Goal: Task Accomplishment & Management: Manage account settings

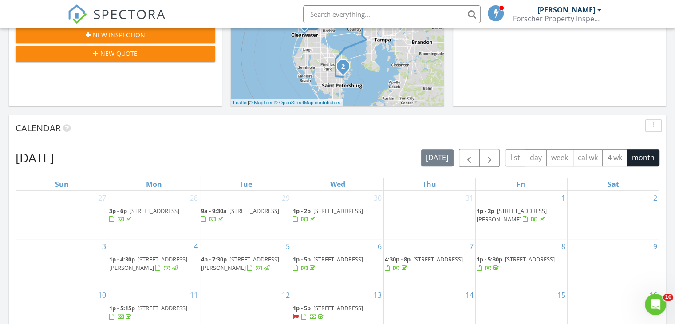
scroll to position [342, 0]
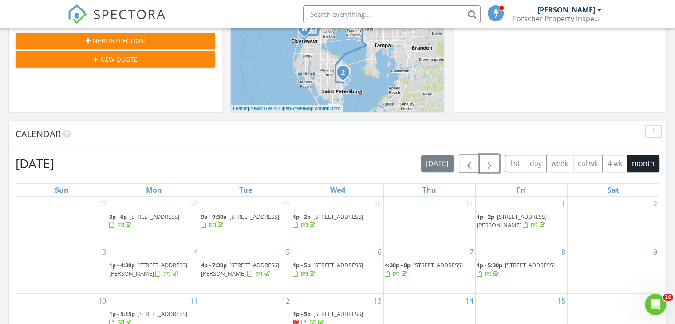
click at [490, 167] on span "button" at bounding box center [489, 163] width 11 height 11
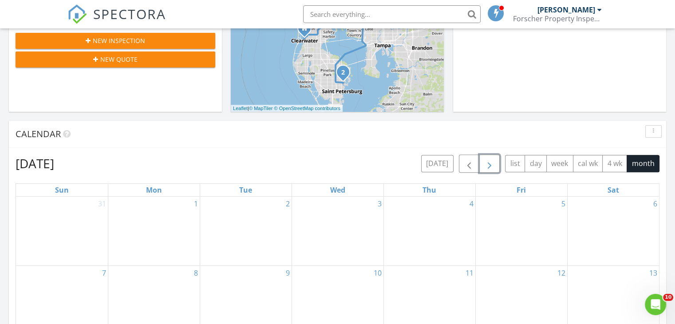
click at [345, 227] on div "3" at bounding box center [337, 231] width 91 height 69
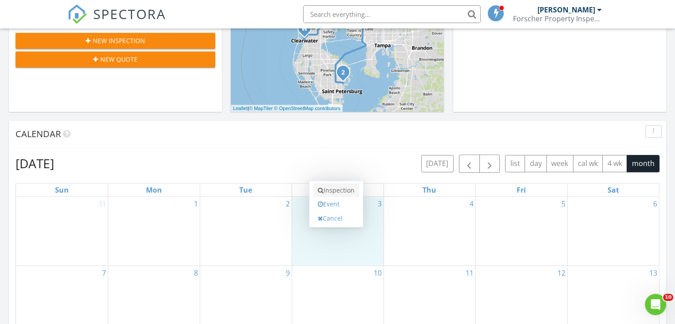
click at [334, 191] on link "Inspection" at bounding box center [336, 190] width 46 height 14
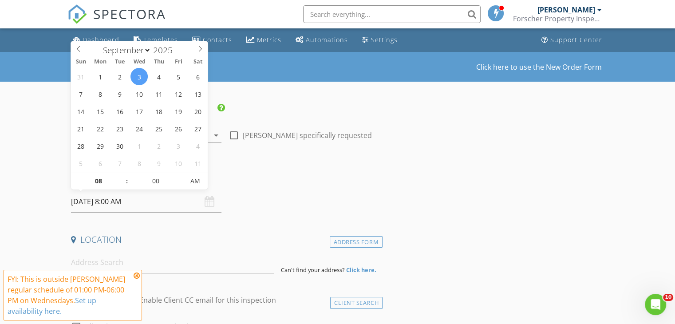
click at [111, 205] on input "09/03/2025 8:00 AM" at bounding box center [146, 202] width 150 height 22
type input "09"
type input "09/03/2025 9:00 AM"
click at [122, 173] on span at bounding box center [122, 176] width 6 height 9
type input "10"
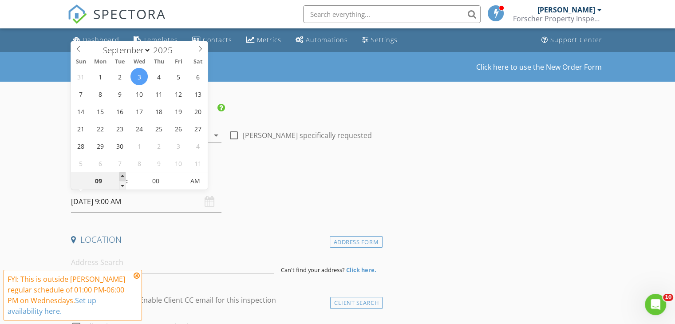
type input "09/03/2025 10:00 AM"
click at [122, 173] on span at bounding box center [122, 176] width 6 height 9
type input "11"
type input "09/03/2025 11:00 AM"
click at [122, 173] on span at bounding box center [122, 176] width 6 height 9
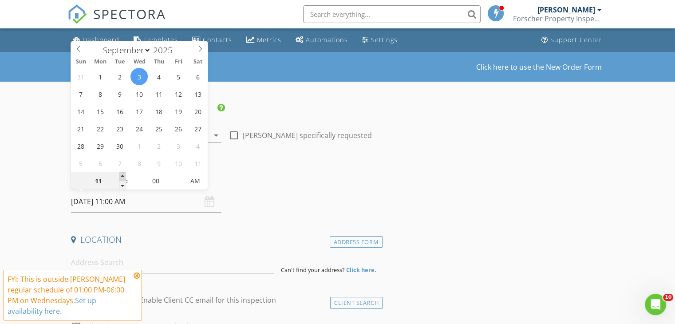
click at [122, 173] on span at bounding box center [122, 176] width 6 height 9
type input "12"
type input "09/03/2025 12:00 PM"
type input "01"
type input "[DATE] 1:00 PM"
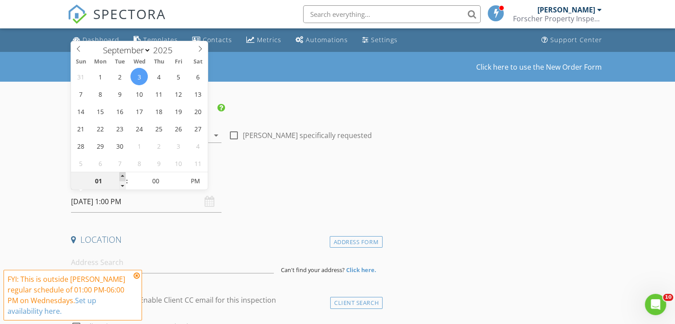
click at [122, 173] on span at bounding box center [122, 176] width 6 height 9
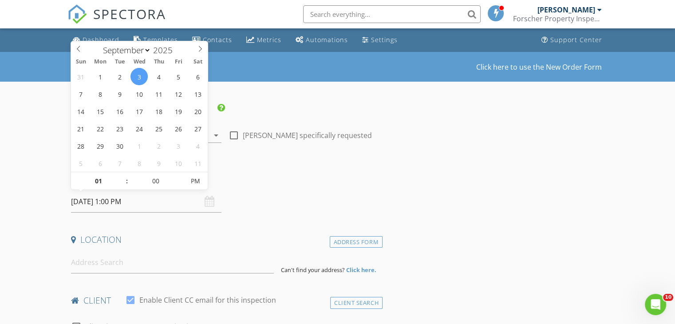
click at [251, 195] on div "Date/Time 09/03/2025 1:00 PM" at bounding box center [224, 192] width 315 height 39
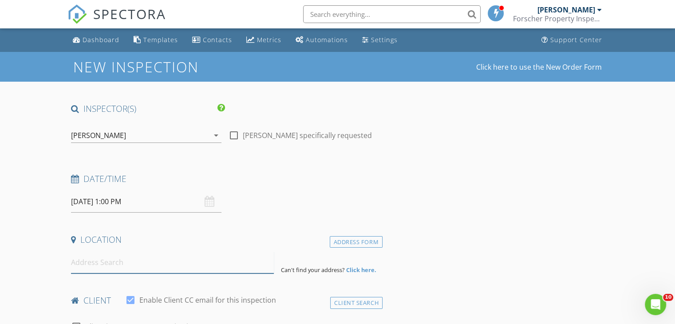
click at [152, 264] on input at bounding box center [172, 263] width 203 height 22
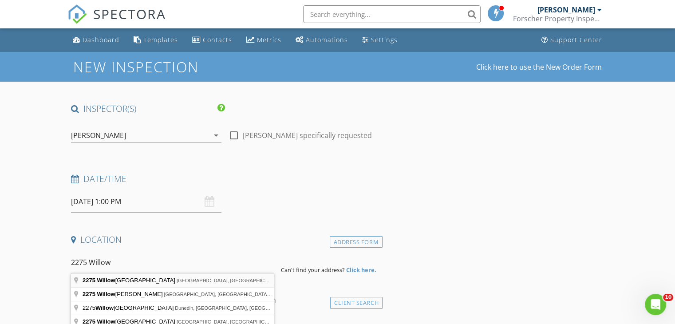
type input "2275 Willowbrook Drive, Clearwater, FL, USA"
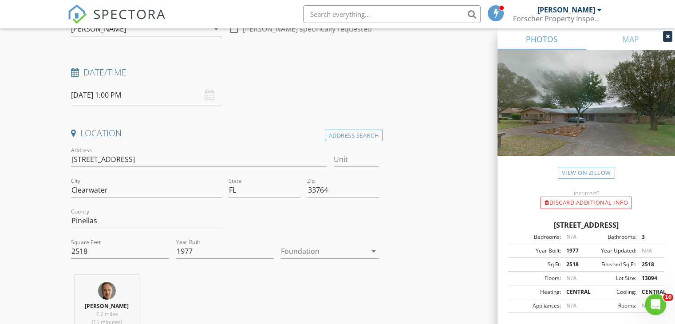
scroll to position [124, 0]
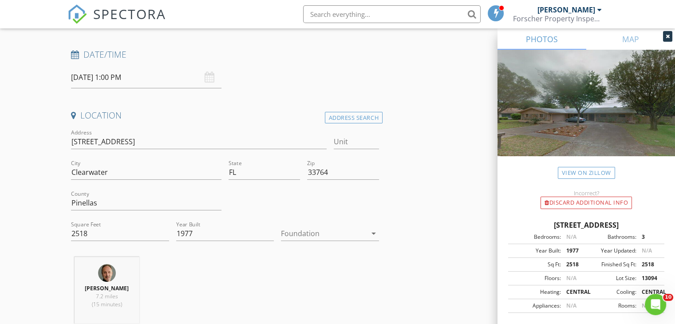
click at [376, 235] on icon "arrow_drop_down" at bounding box center [373, 233] width 11 height 11
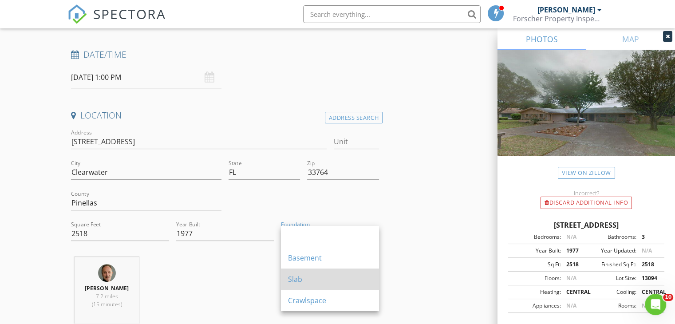
click at [316, 274] on div "Slab" at bounding box center [330, 279] width 84 height 11
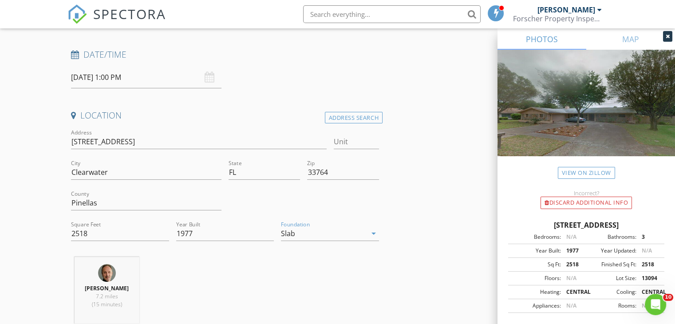
click at [375, 276] on div "Gregg Forscher 7.2 miles (15 minutes)" at bounding box center [224, 294] width 315 height 74
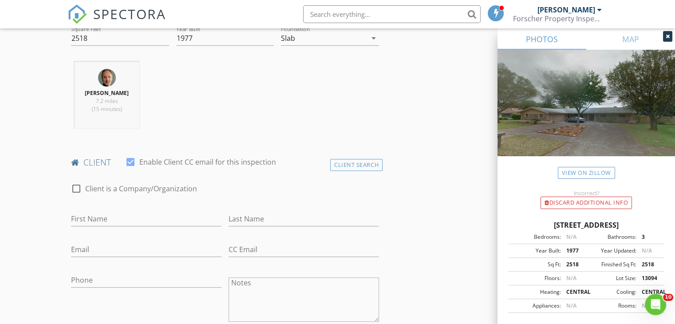
scroll to position [337, 0]
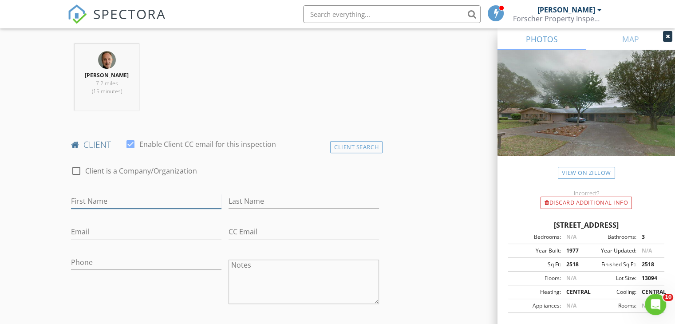
click at [194, 200] on input "First Name" at bounding box center [146, 201] width 150 height 15
type input "l"
type input "Laura"
click at [238, 206] on input "Brynes" at bounding box center [304, 201] width 150 height 15
type input "Byrnes"
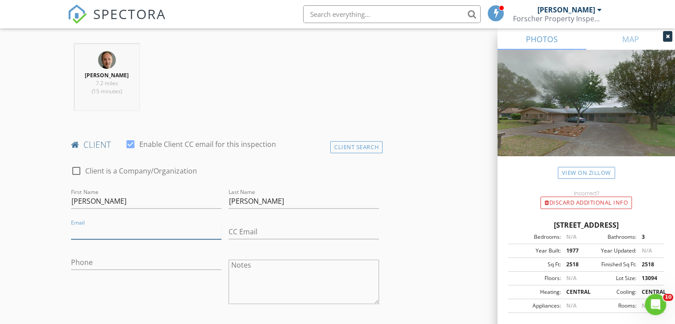
click at [184, 237] on input "Email" at bounding box center [146, 232] width 150 height 15
paste input "laurabyrnes@hotmail.com"
type input "laurabyrnes@hotmail.com"
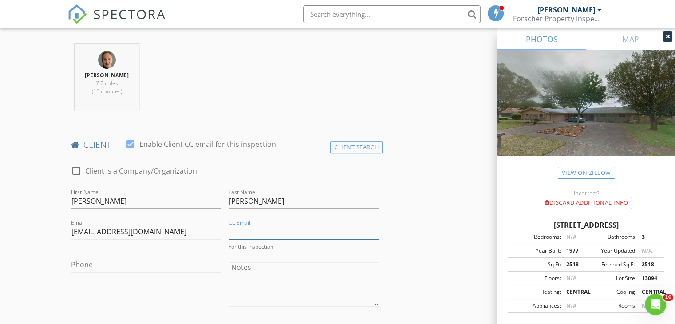
click at [247, 234] on input "CC Email" at bounding box center [304, 232] width 150 height 15
paste input "brenna@erbandyoung.com"
type input "brenna@erbandyoung.com"
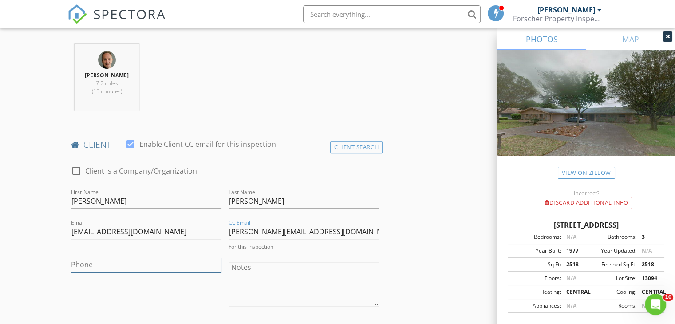
click at [140, 263] on input "Phone" at bounding box center [146, 264] width 150 height 15
paste input "818-266-0312"
type input "[PHONE_NUMBER]"
click at [160, 297] on div "Phone 818-266-0312" at bounding box center [146, 282] width 158 height 69
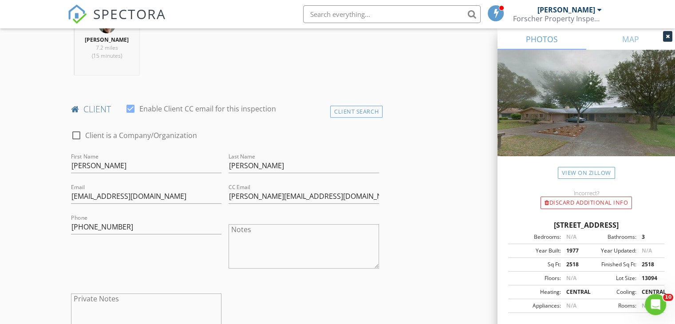
scroll to position [390, 0]
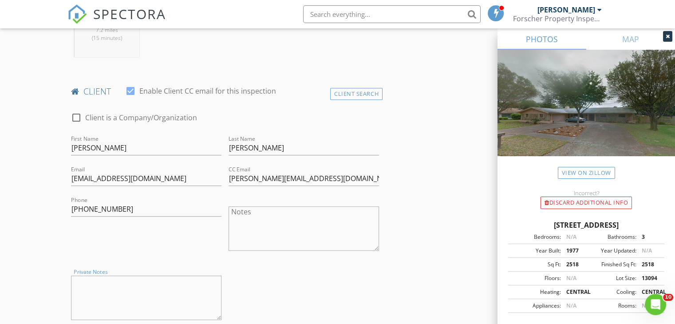
click at [160, 297] on textarea "Private Notes" at bounding box center [146, 298] width 150 height 44
click at [340, 269] on div "check_box_outline_blank Client is a Company/Organization First Name Laura Last …" at bounding box center [224, 218] width 315 height 230
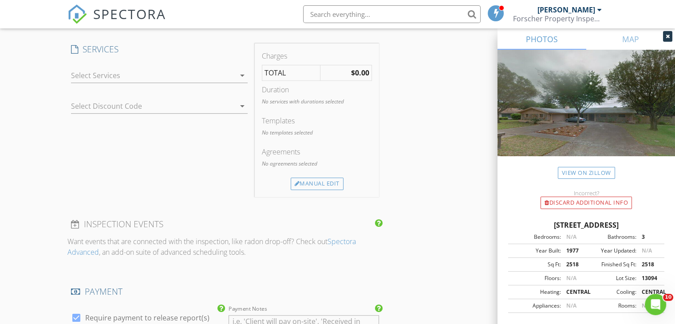
scroll to position [728, 0]
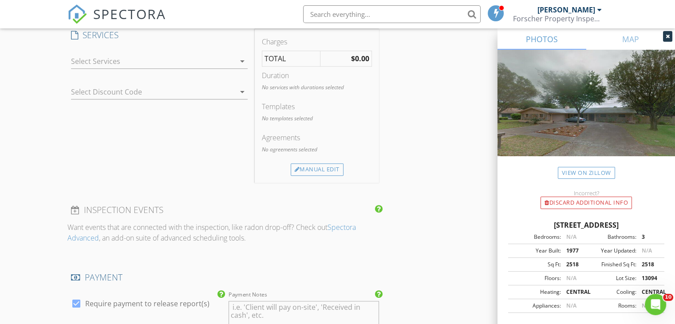
click at [243, 61] on icon "arrow_drop_down" at bounding box center [242, 61] width 11 height 11
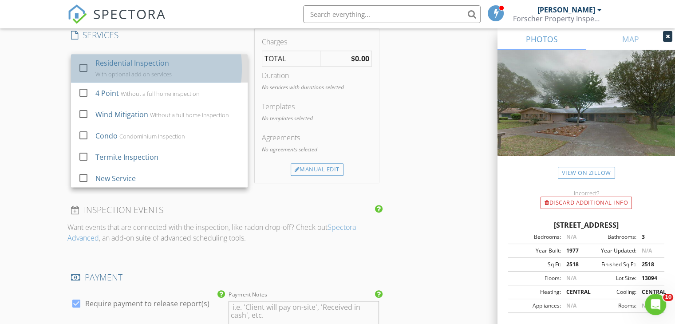
click at [160, 62] on div "Residential Inspection" at bounding box center [132, 63] width 74 height 11
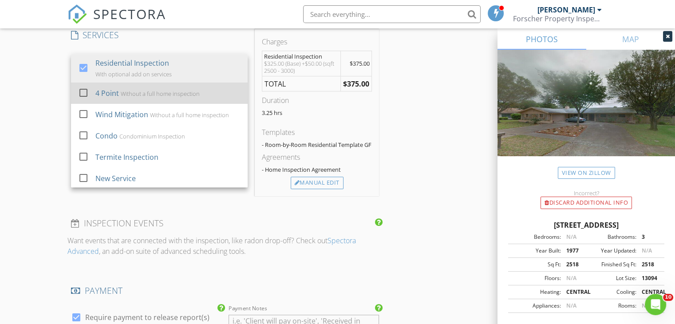
click at [126, 85] on div "4 Point Without a full home inspection" at bounding box center [168, 93] width 146 height 18
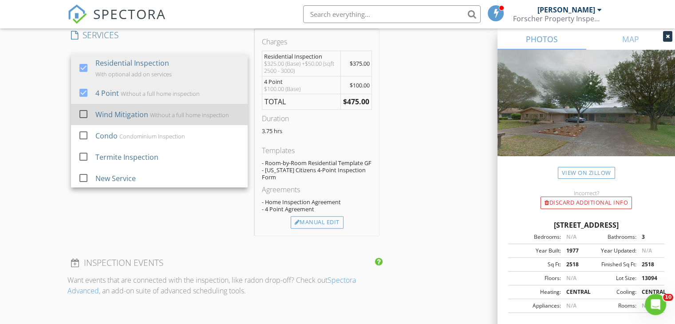
click at [114, 112] on div "Wind Mitigation" at bounding box center [121, 114] width 53 height 11
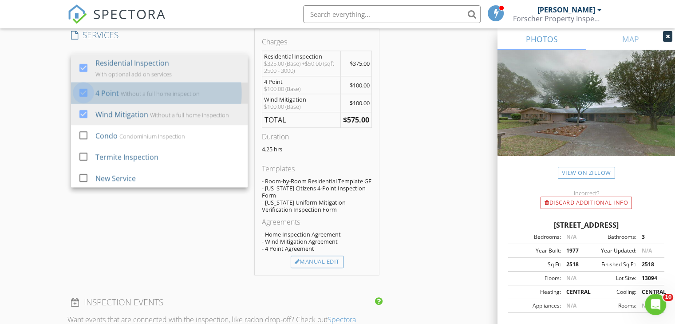
click at [85, 91] on div at bounding box center [83, 92] width 15 height 15
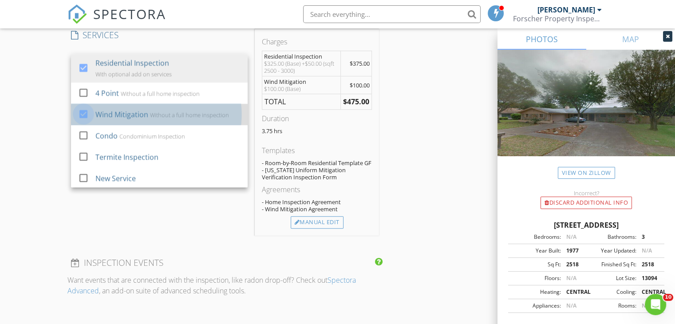
click at [83, 112] on div at bounding box center [83, 113] width 15 height 15
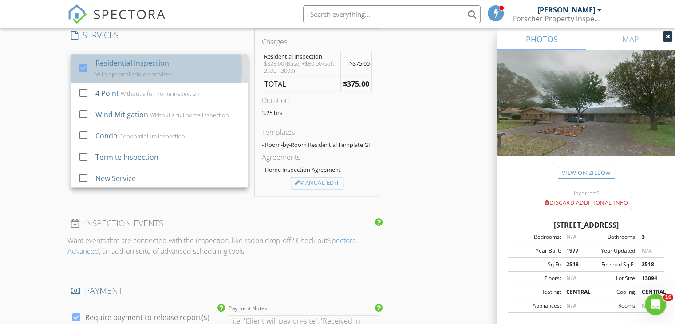
click at [125, 74] on div "With optional add on services" at bounding box center [133, 74] width 76 height 7
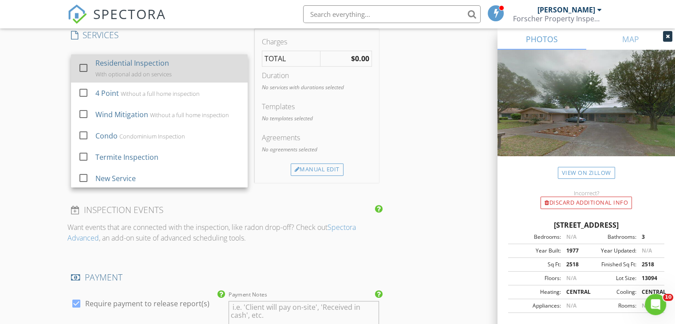
click at [84, 65] on div at bounding box center [83, 67] width 15 height 15
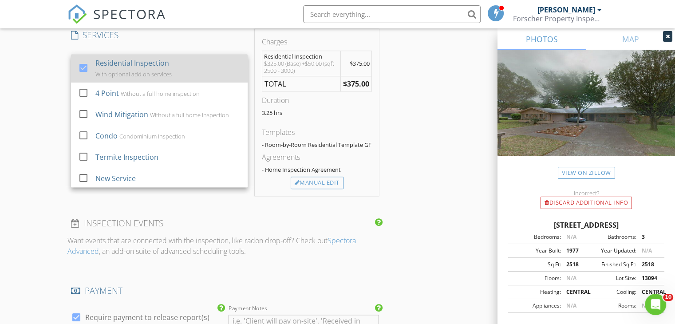
click at [142, 71] on div "With optional add on services" at bounding box center [133, 74] width 76 height 7
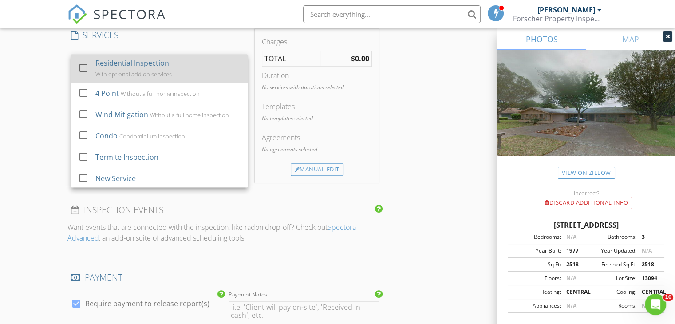
click at [142, 71] on div "With optional add on services" at bounding box center [133, 74] width 76 height 7
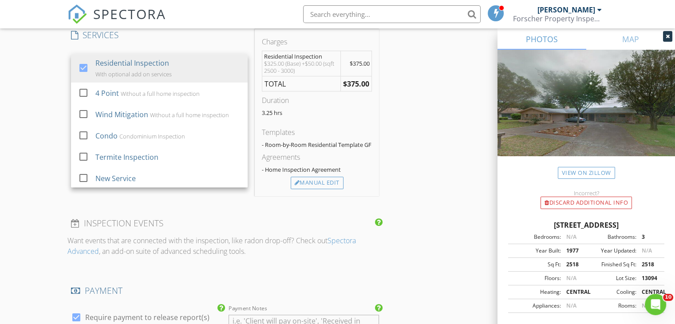
scroll to position [2, 0]
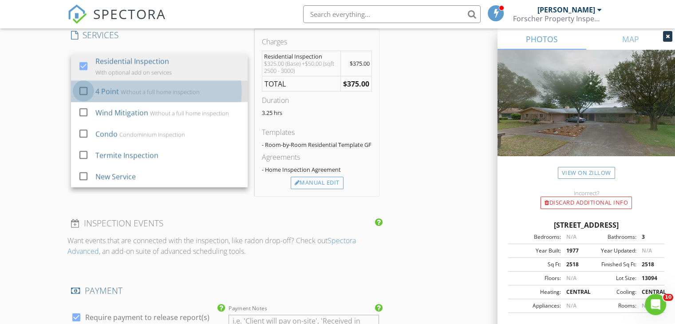
click at [84, 89] on div at bounding box center [83, 90] width 15 height 15
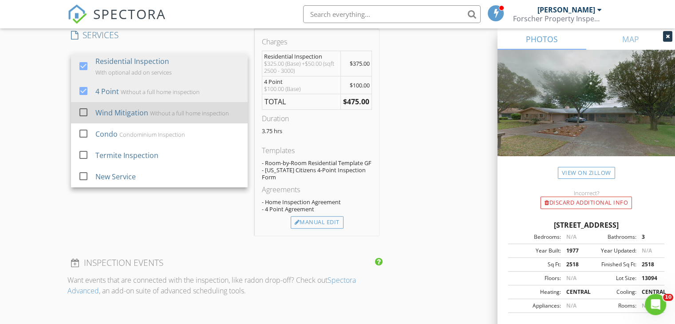
click at [80, 109] on div at bounding box center [83, 112] width 15 height 15
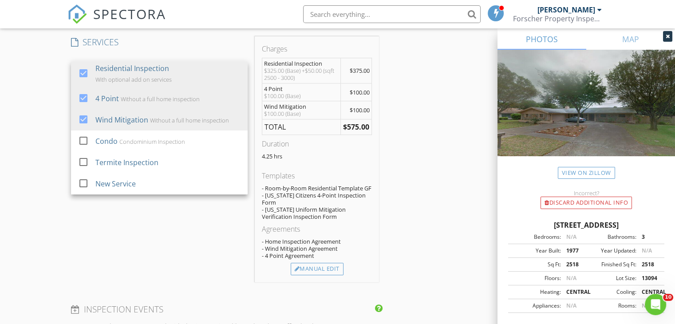
scroll to position [721, 0]
click at [220, 226] on div "SERVICES check_box Residential Inspection With optional add on services check_b…" at bounding box center [159, 158] width 184 height 245
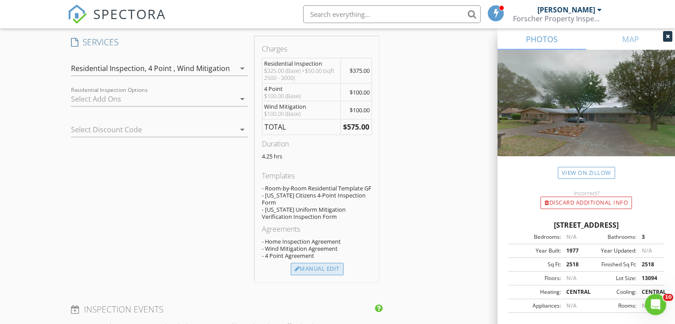
click at [310, 263] on div "Manual Edit" at bounding box center [317, 269] width 53 height 12
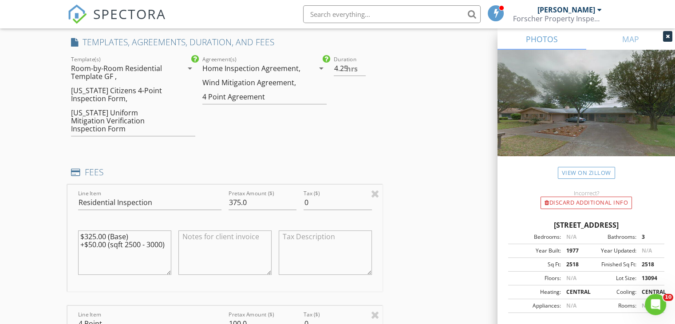
click at [414, 214] on div "INSPECTOR(S) check_box Gregg Forscher PRIMARY Gregg Forscher arrow_drop_down ch…" at bounding box center [337, 324] width 540 height 1885
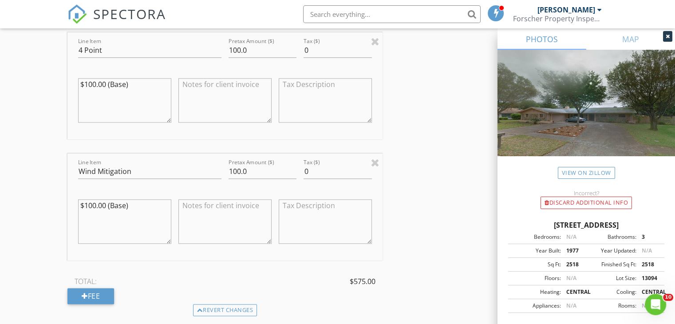
scroll to position [987, 0]
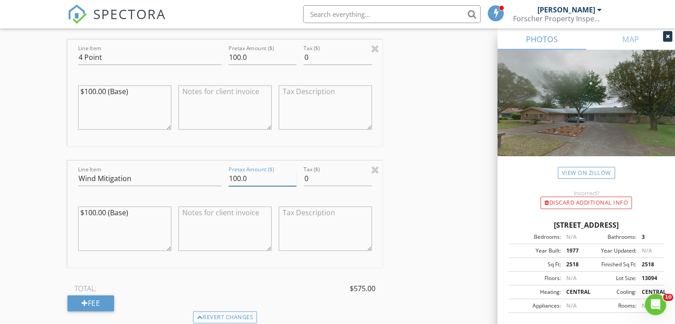
click at [241, 171] on input "100.0" at bounding box center [263, 178] width 68 height 15
type input "25.0"
click at [240, 50] on input "100.0" at bounding box center [263, 57] width 68 height 15
type input "25.0"
click at [402, 97] on div "INSPECTOR(S) check_box Gregg Forscher PRIMARY Gregg Forscher arrow_drop_down ch…" at bounding box center [337, 58] width 540 height 1885
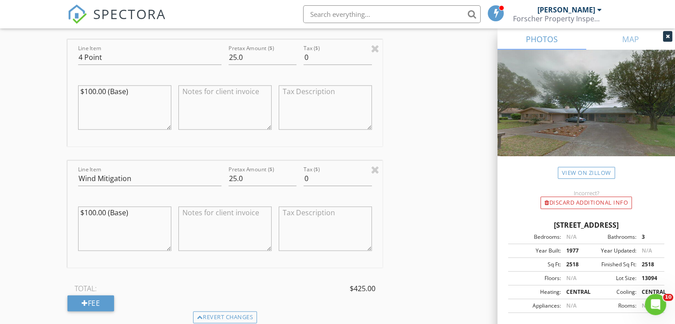
click at [416, 233] on div "INSPECTOR(S) check_box Gregg Forscher PRIMARY Gregg Forscher arrow_drop_down ch…" at bounding box center [337, 58] width 540 height 1885
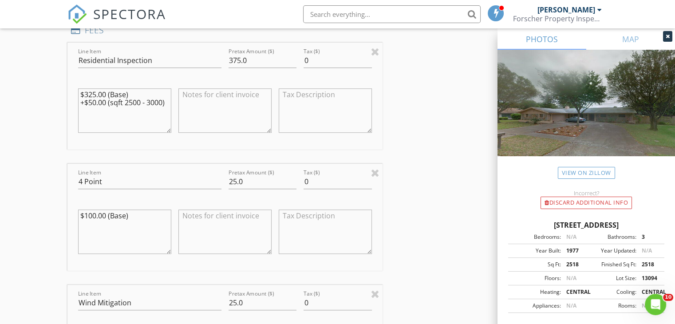
scroll to position [845, 0]
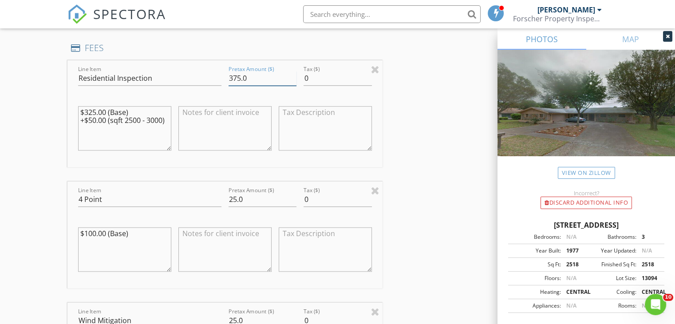
click at [240, 71] on input "375.0" at bounding box center [263, 78] width 68 height 15
type input "380.0"
click at [405, 76] on div "INSPECTOR(S) check_box Gregg Forscher PRIMARY Gregg Forscher arrow_drop_down ch…" at bounding box center [337, 200] width 540 height 1885
click at [419, 126] on div "INSPECTOR(S) check_box Gregg Forscher PRIMARY Gregg Forscher arrow_drop_down ch…" at bounding box center [337, 200] width 540 height 1885
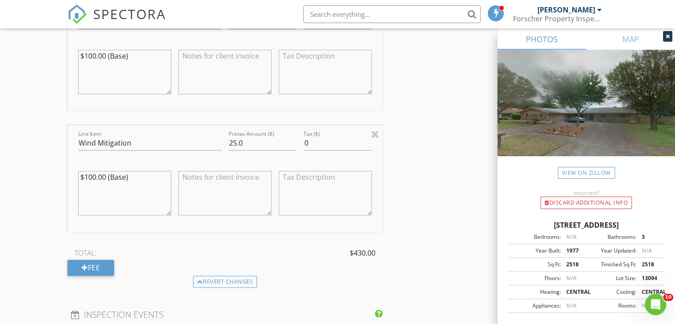
scroll to position [1040, 0]
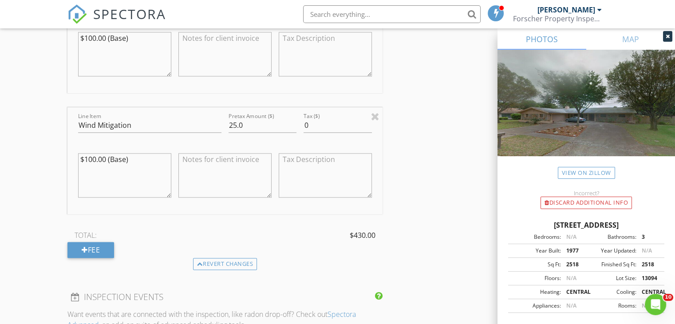
click at [411, 151] on div "INSPECTOR(S) check_box Gregg Forscher PRIMARY Gregg Forscher arrow_drop_down ch…" at bounding box center [337, 5] width 540 height 1885
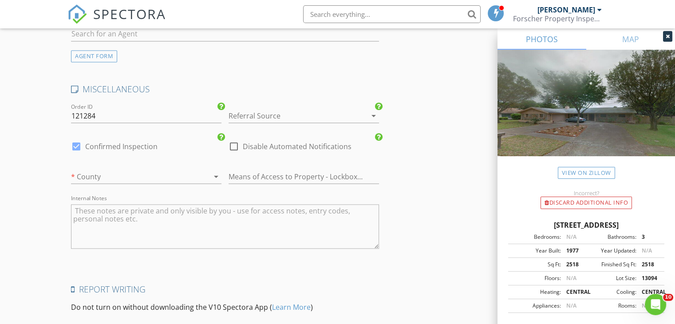
scroll to position [1590, 0]
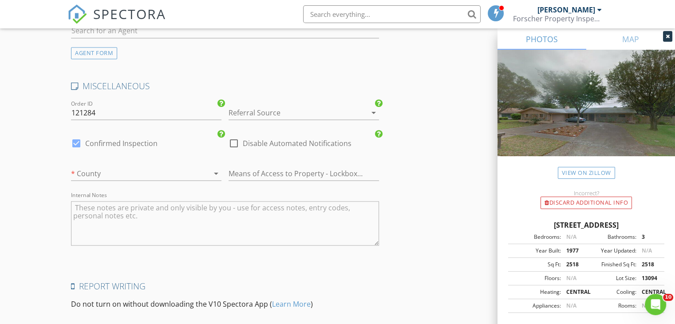
click at [212, 168] on icon "arrow_drop_down" at bounding box center [216, 173] width 11 height 11
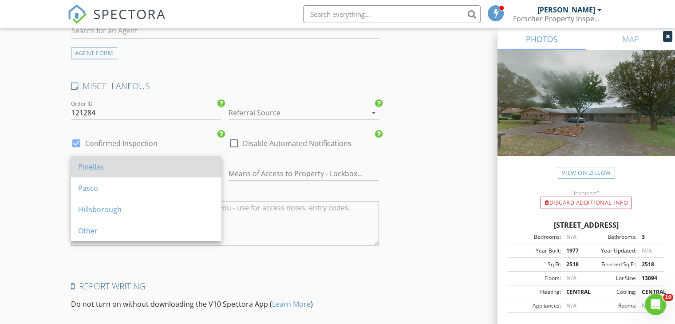
click at [111, 168] on div "Pinellas" at bounding box center [146, 166] width 136 height 11
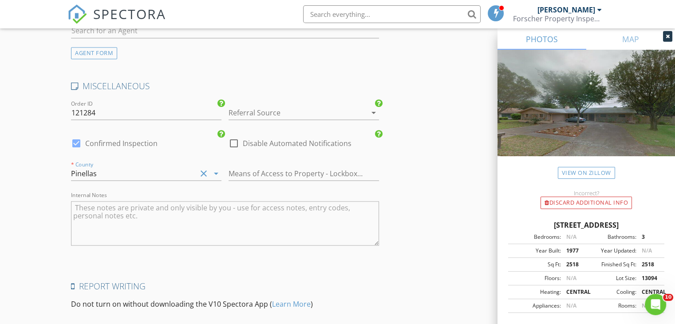
type input "4.25"
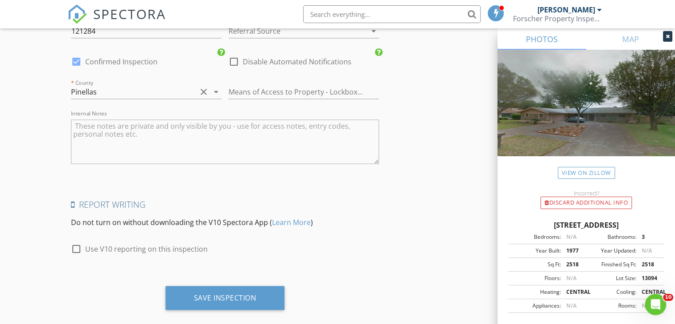
scroll to position [1675, 0]
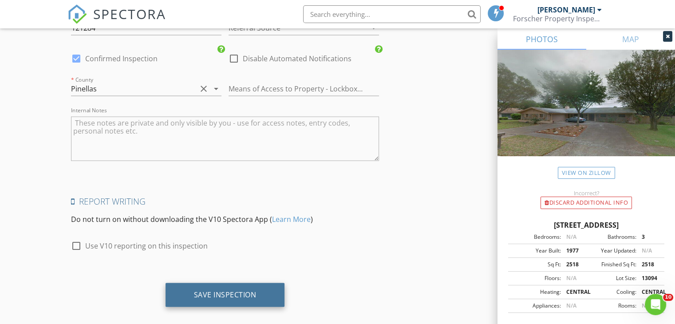
click at [250, 283] on div "Save Inspection" at bounding box center [225, 295] width 119 height 24
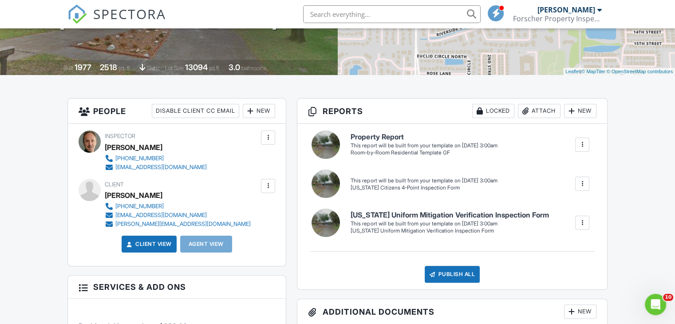
scroll to position [182, 0]
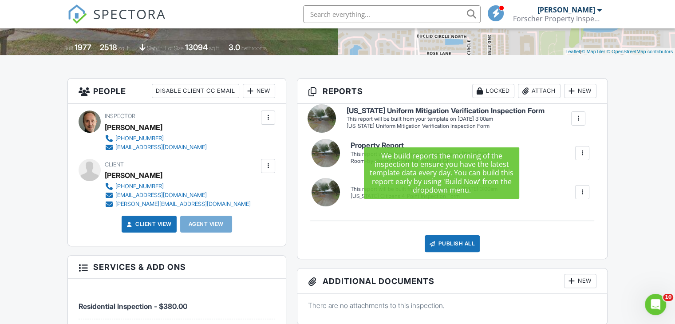
drag, startPoint x: 479, startPoint y: 201, endPoint x: 475, endPoint y: 114, distance: 86.6
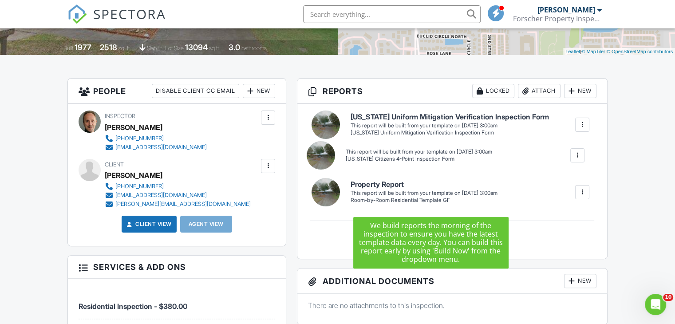
drag, startPoint x: 430, startPoint y: 207, endPoint x: 425, endPoint y: 151, distance: 56.2
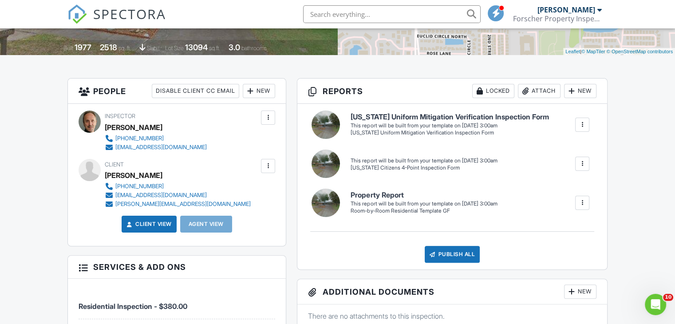
click at [580, 204] on div at bounding box center [582, 202] width 9 height 9
click at [556, 228] on div "Build Now" at bounding box center [564, 230] width 43 height 11
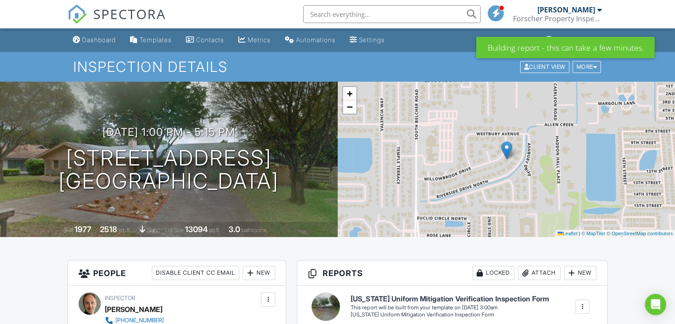
click at [582, 305] on div at bounding box center [582, 306] width 9 height 9
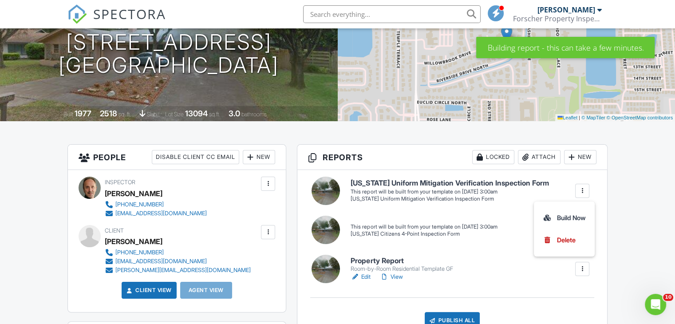
scroll to position [128, 0]
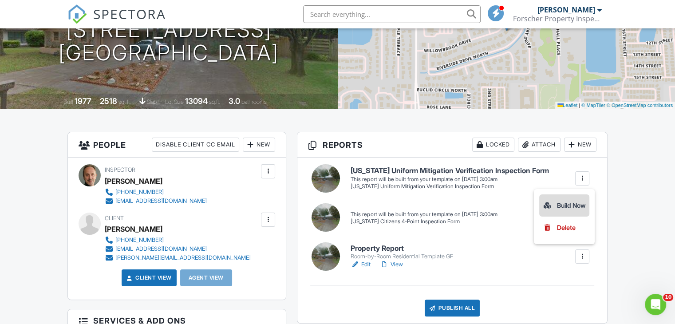
click at [562, 206] on div "Build Now" at bounding box center [564, 205] width 43 height 11
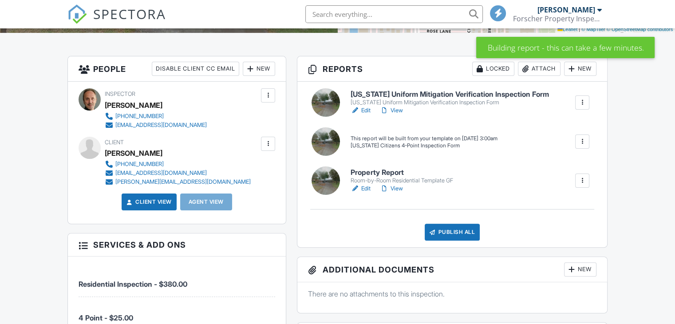
click at [586, 135] on div at bounding box center [582, 141] width 14 height 14
click at [563, 171] on div "Build Now" at bounding box center [564, 172] width 43 height 11
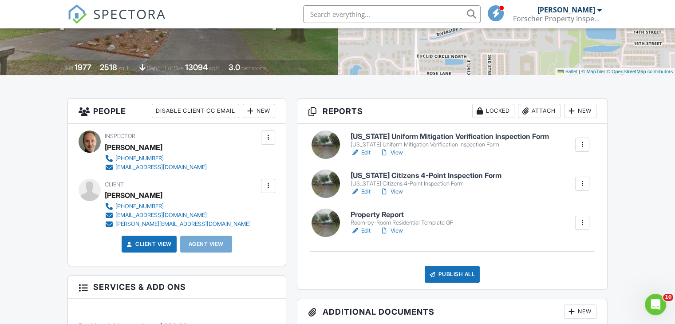
scroll to position [177, 0]
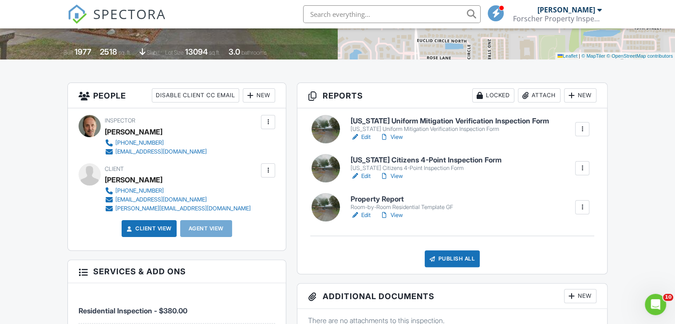
click at [390, 200] on h6 "Property Report" at bounding box center [402, 199] width 102 height 8
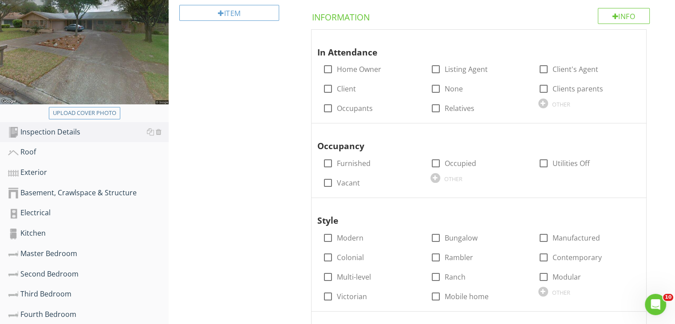
scroll to position [151, 0]
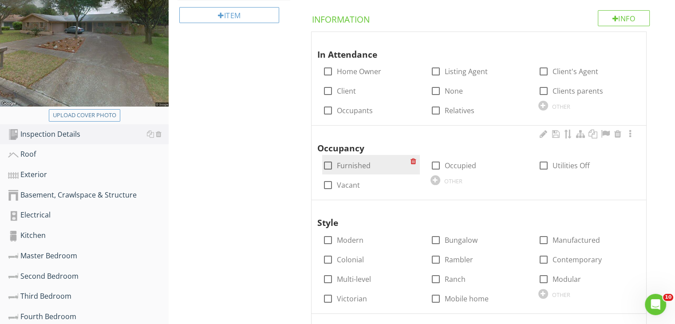
click at [331, 167] on div at bounding box center [327, 165] width 15 height 15
checkbox input "true"
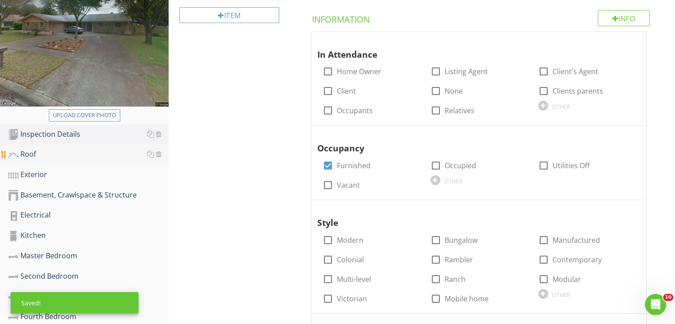
click at [39, 150] on div "Roof" at bounding box center [88, 155] width 161 height 12
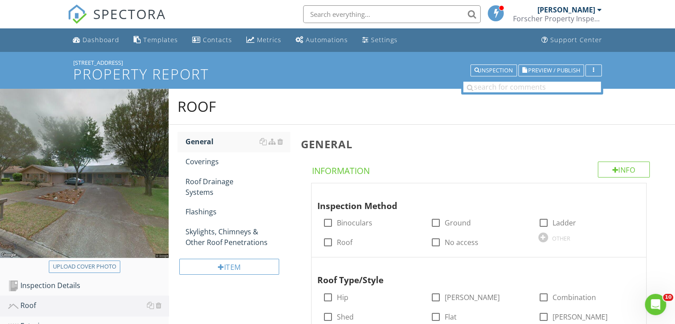
drag, startPoint x: 130, startPoint y: 61, endPoint x: 69, endPoint y: 62, distance: 61.7
click at [69, 62] on div "[STREET_ADDRESS] Property Report Inspection Preview / Publish" at bounding box center [337, 70] width 675 height 37
copy div "[STREET_ADDRESS]"
click at [329, 237] on div at bounding box center [327, 242] width 15 height 15
checkbox input "true"
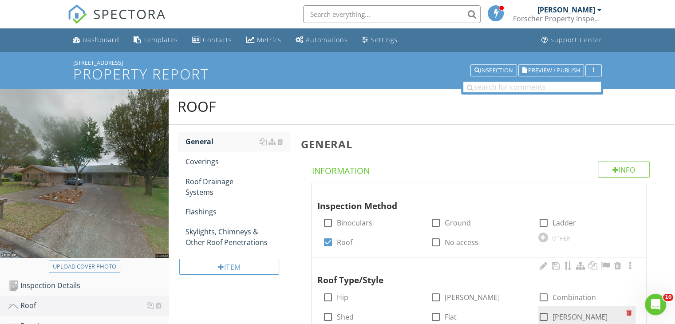
click at [544, 316] on div at bounding box center [543, 316] width 15 height 15
checkbox input "true"
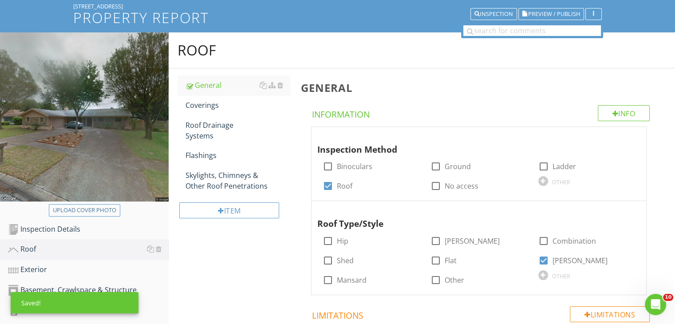
scroll to position [59, 0]
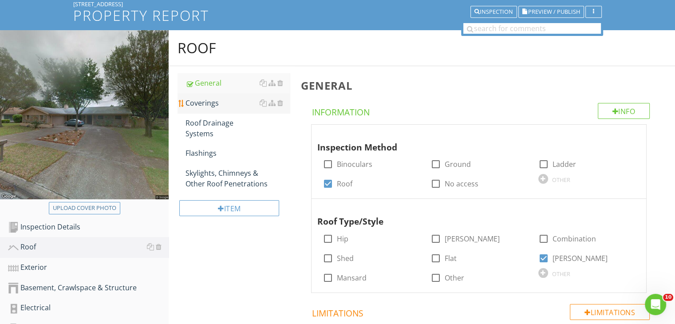
click at [215, 102] on div "Coverings" at bounding box center [237, 103] width 104 height 11
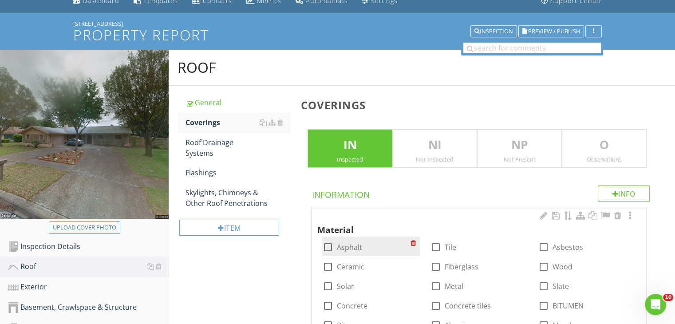
scroll to position [39, 0]
click at [328, 245] on div at bounding box center [327, 247] width 15 height 15
checkbox input "true"
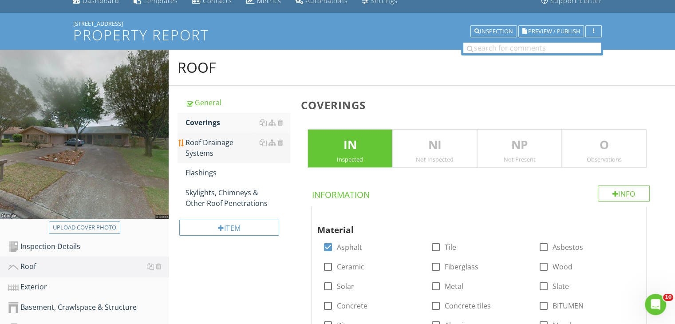
click at [206, 149] on div "Roof Drainage Systems" at bounding box center [237, 147] width 104 height 21
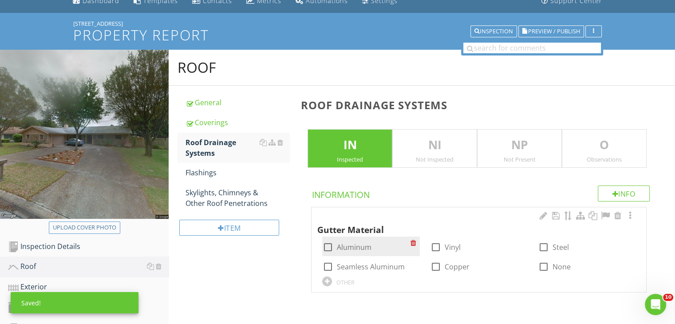
click at [331, 244] on div at bounding box center [327, 247] width 15 height 15
checkbox input "true"
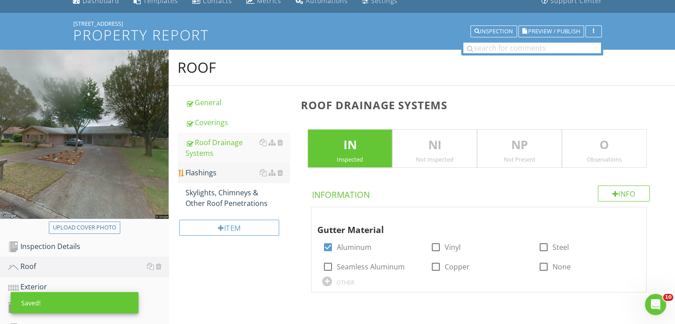
drag, startPoint x: 215, startPoint y: 167, endPoint x: 196, endPoint y: 173, distance: 20.2
click at [196, 173] on div "Flashings" at bounding box center [237, 172] width 104 height 11
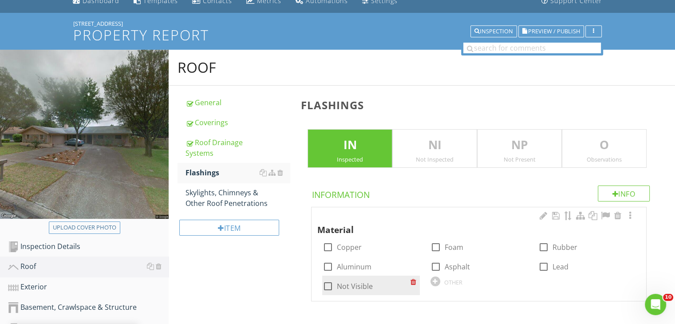
click at [330, 281] on div at bounding box center [327, 286] width 15 height 15
checkbox input "true"
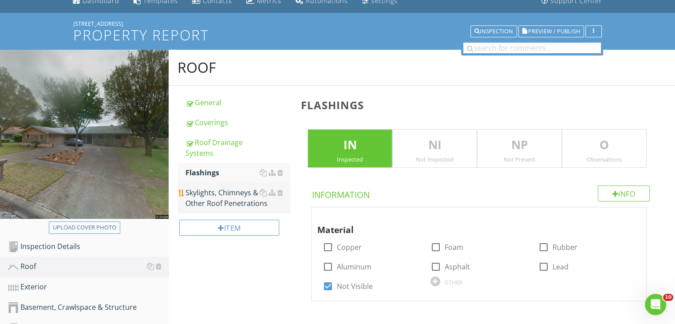
click at [225, 199] on div "Skylights, Chimneys & Other Roof Penetrations" at bounding box center [237, 197] width 104 height 21
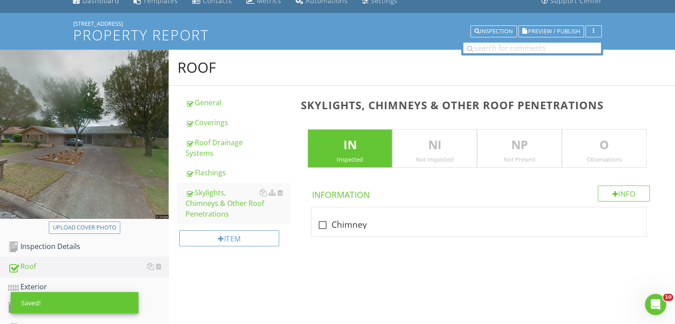
click at [510, 147] on p "NP" at bounding box center [519, 145] width 84 height 18
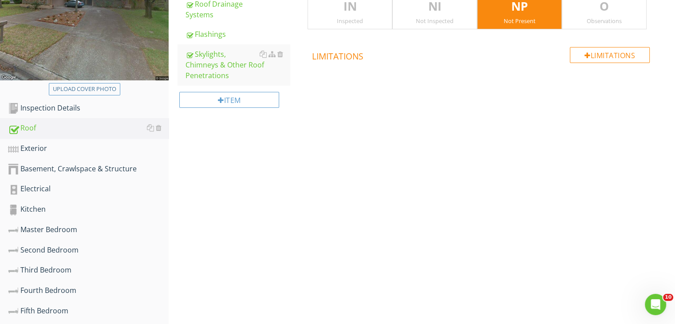
scroll to position [180, 0]
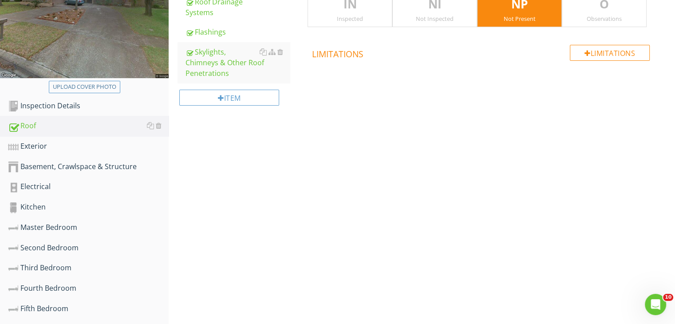
click at [516, 18] on div "Not Present" at bounding box center [519, 18] width 84 height 7
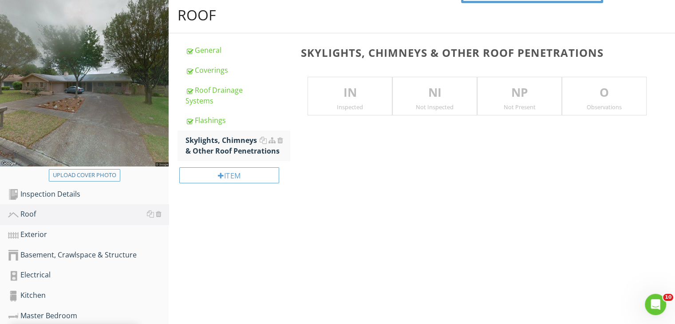
scroll to position [84, 0]
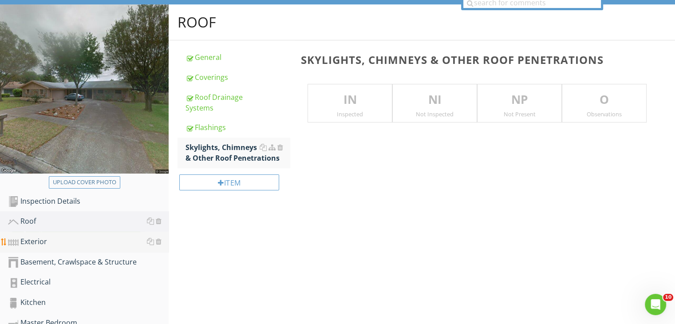
click at [43, 238] on div "Exterior" at bounding box center [88, 242] width 161 height 12
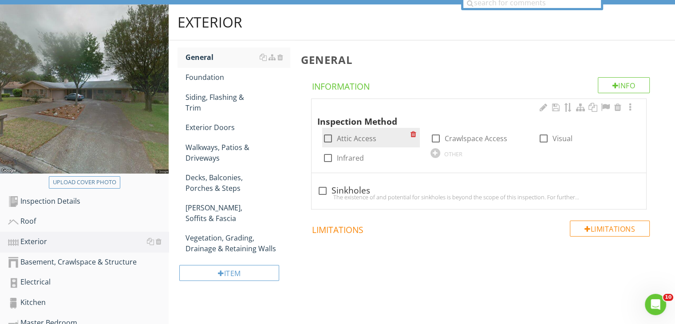
click at [323, 138] on div at bounding box center [327, 138] width 15 height 15
checkbox input "true"
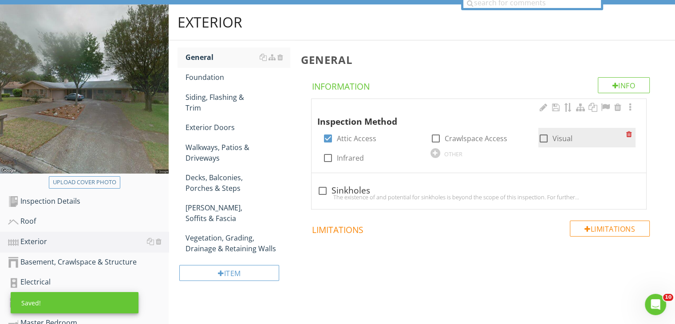
click at [541, 137] on div at bounding box center [543, 138] width 15 height 15
checkbox input "true"
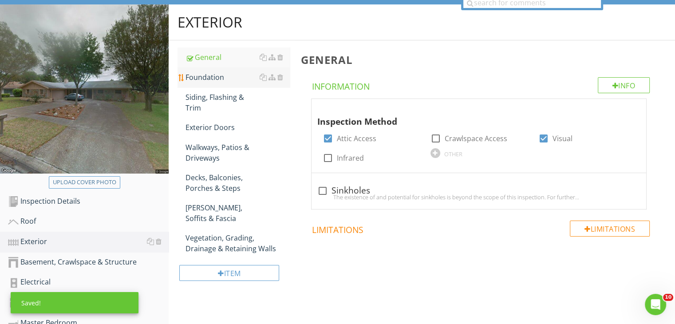
click at [218, 78] on div "Foundation" at bounding box center [237, 77] width 104 height 11
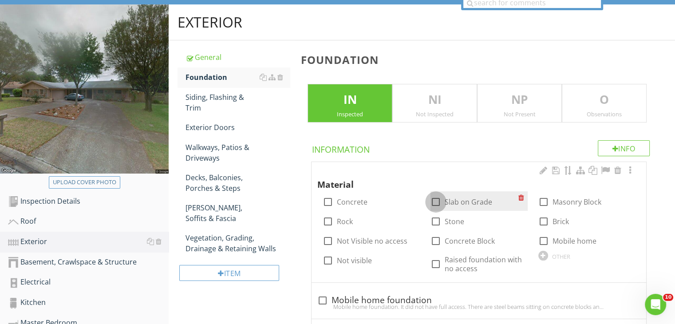
click at [442, 204] on div at bounding box center [435, 201] width 15 height 15
checkbox input "true"
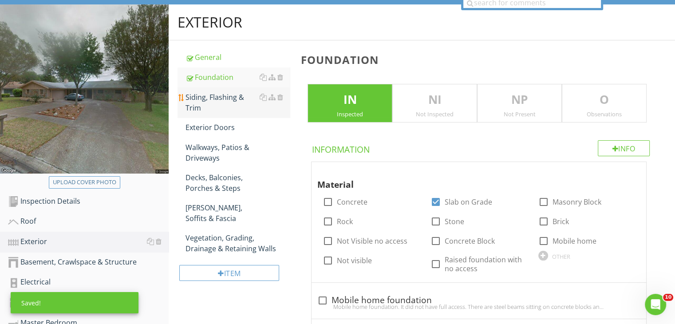
click at [217, 103] on div "Siding, Flashing & Trim" at bounding box center [237, 102] width 104 height 21
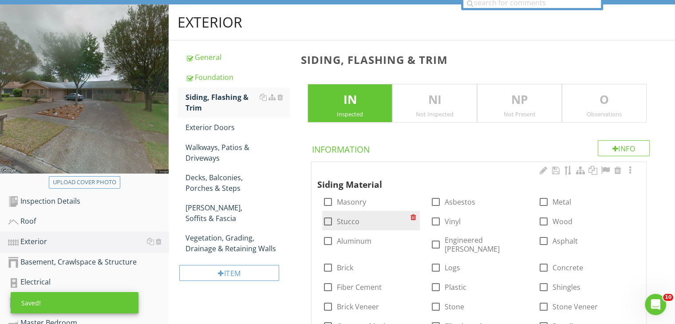
click at [329, 225] on div at bounding box center [327, 221] width 15 height 15
checkbox input "true"
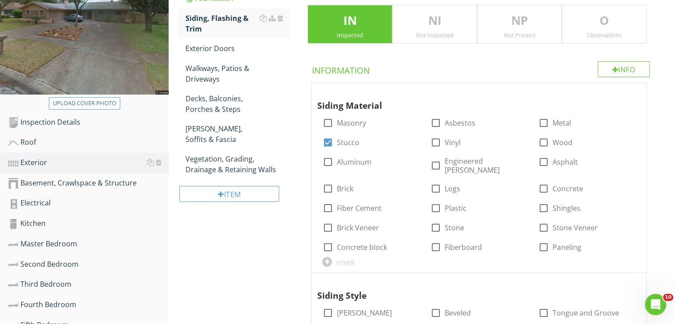
scroll to position [165, 0]
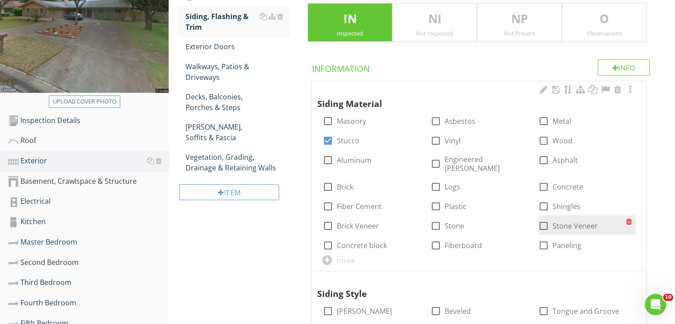
click at [545, 218] on div at bounding box center [543, 225] width 15 height 15
checkbox input "true"
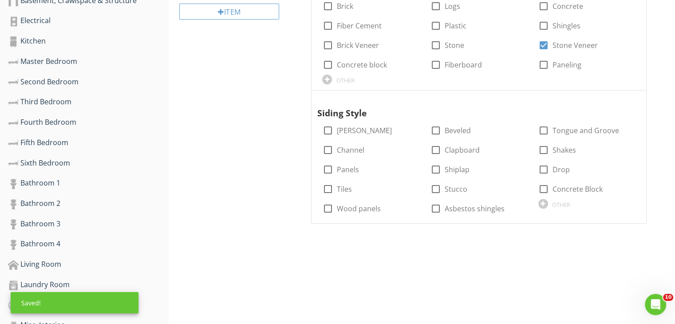
scroll to position [348, 0]
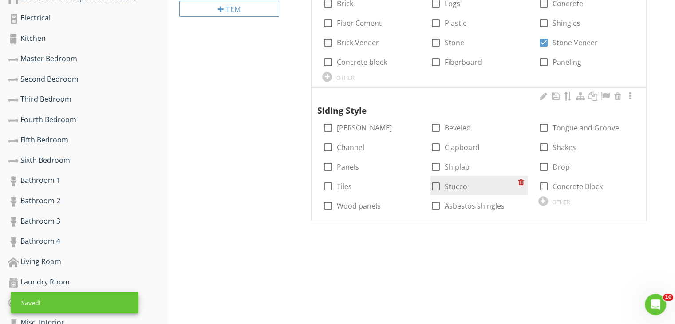
click at [445, 182] on label "Stucco" at bounding box center [456, 186] width 23 height 9
checkbox input "true"
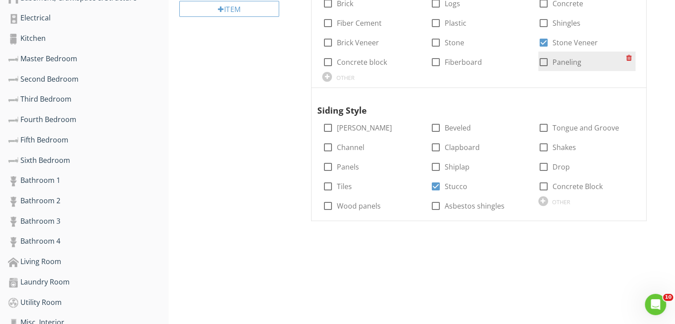
click at [563, 58] on label "Paneling" at bounding box center [566, 62] width 29 height 9
checkbox input "true"
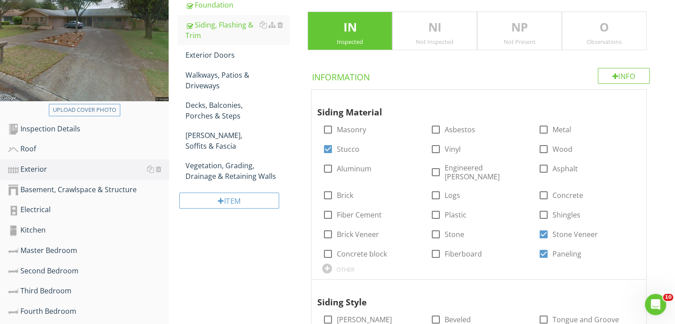
scroll to position [148, 0]
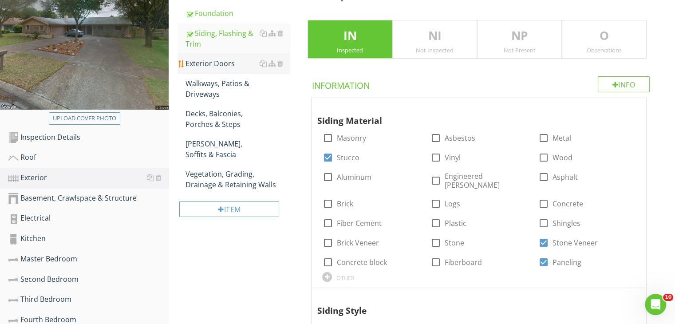
click at [224, 61] on div "Exterior Doors" at bounding box center [237, 63] width 104 height 11
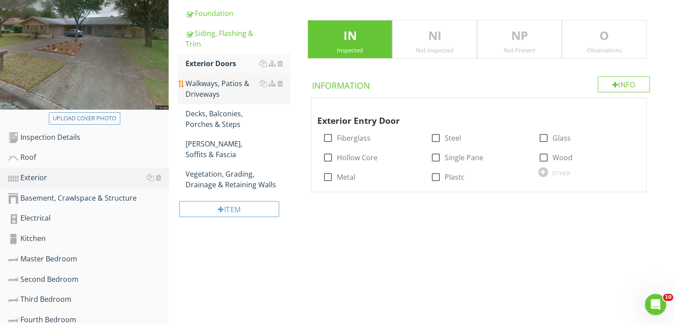
click at [217, 84] on div "Walkways, Patios & Driveways" at bounding box center [237, 88] width 104 height 21
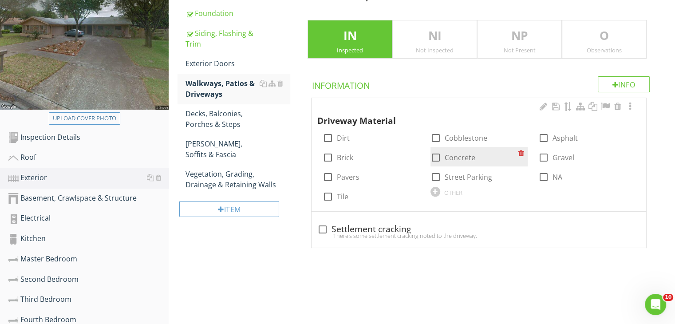
click at [437, 151] on div at bounding box center [435, 157] width 15 height 15
checkbox input "true"
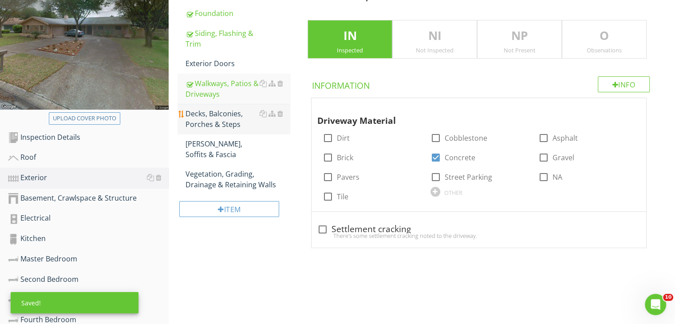
click at [231, 113] on div "Decks, Balconies, Porches & Steps" at bounding box center [237, 118] width 104 height 21
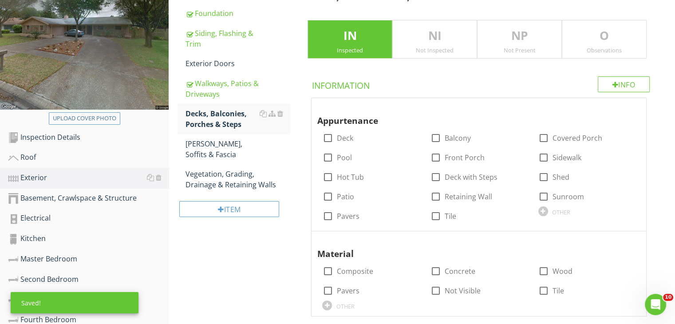
click at [526, 47] on div "Not Present" at bounding box center [519, 50] width 84 height 7
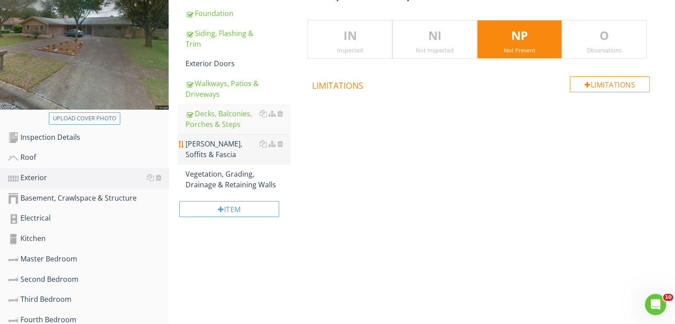
click at [248, 139] on div "Eaves, Soffits & Fascia" at bounding box center [237, 148] width 104 height 21
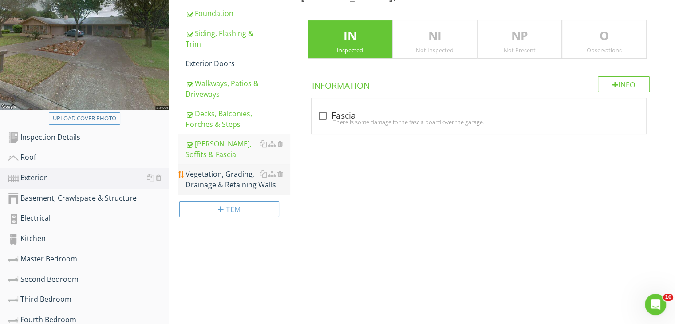
scroll to position [140, 0]
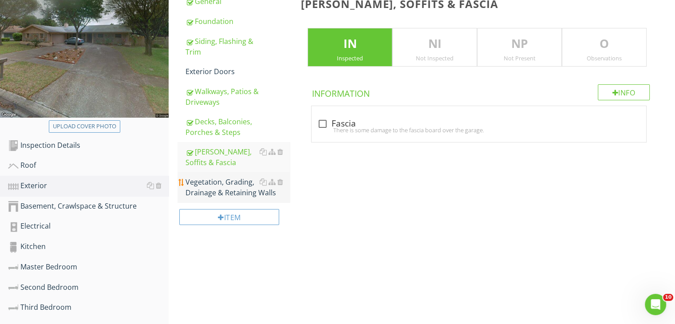
click at [233, 189] on div "Vegetation, Grading, Drainage & Retaining Walls" at bounding box center [237, 187] width 104 height 21
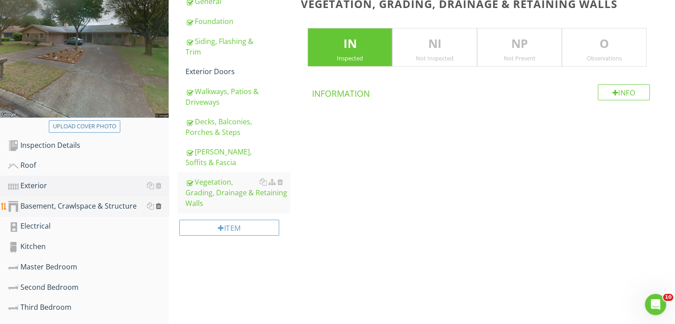
click at [157, 204] on div at bounding box center [159, 205] width 6 height 7
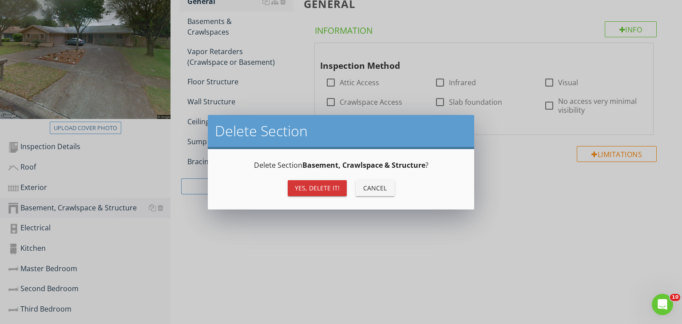
click at [299, 185] on div "Yes, Delete it!" at bounding box center [317, 187] width 45 height 9
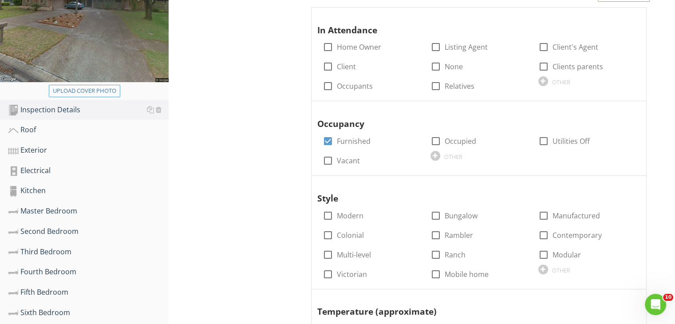
scroll to position [193, 0]
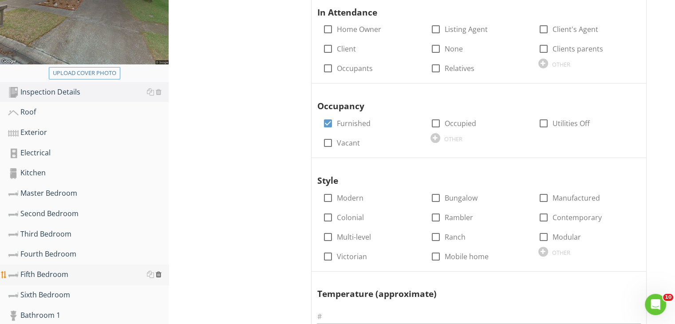
click at [160, 273] on div at bounding box center [159, 274] width 6 height 7
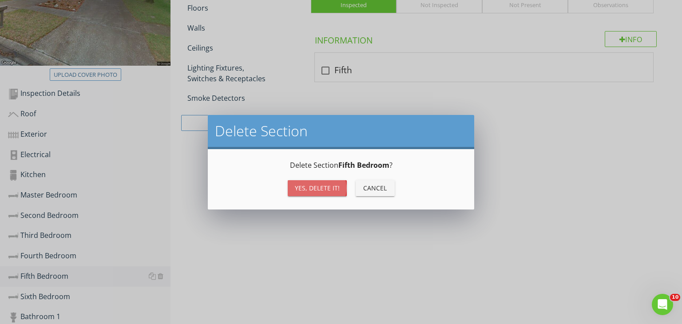
click at [317, 186] on div "Yes, Delete it!" at bounding box center [317, 187] width 45 height 9
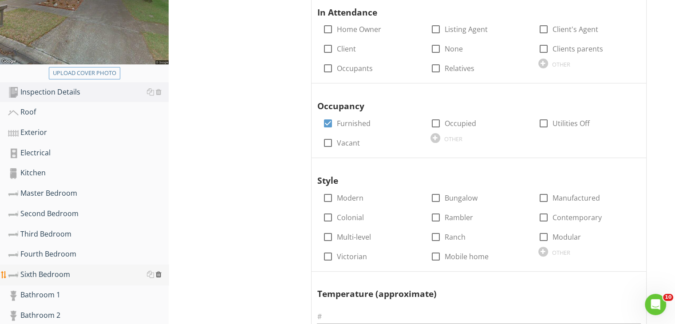
click at [160, 273] on div at bounding box center [159, 274] width 6 height 7
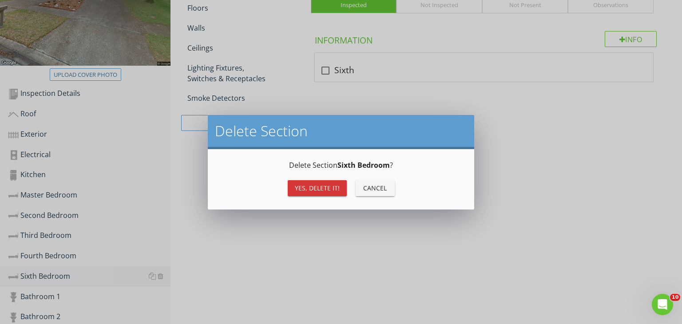
click at [318, 189] on div "Yes, Delete it!" at bounding box center [317, 187] width 45 height 9
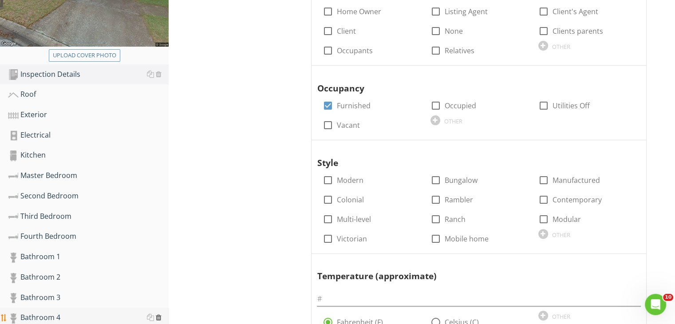
click at [158, 314] on div at bounding box center [159, 317] width 6 height 7
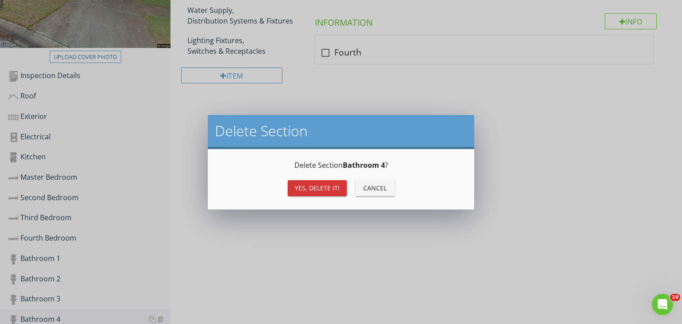
click at [307, 176] on div "Delete Section Bathroom 4 ? Yes, Delete it! Cancel" at bounding box center [340, 179] width 245 height 39
click at [309, 189] on div "Yes, Delete it!" at bounding box center [317, 187] width 45 height 9
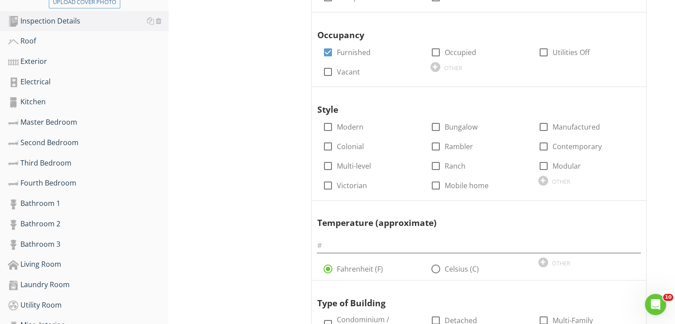
scroll to position [282, 0]
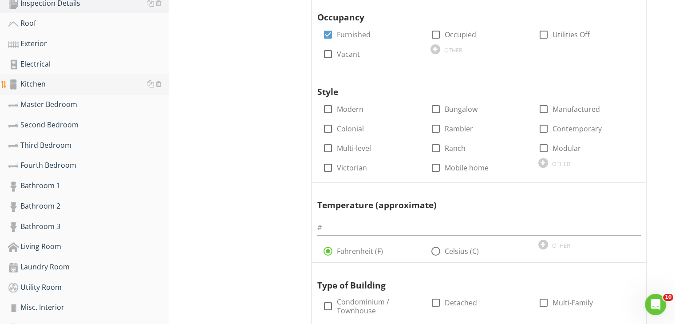
click at [39, 82] on div "Kitchen" at bounding box center [88, 85] width 161 height 12
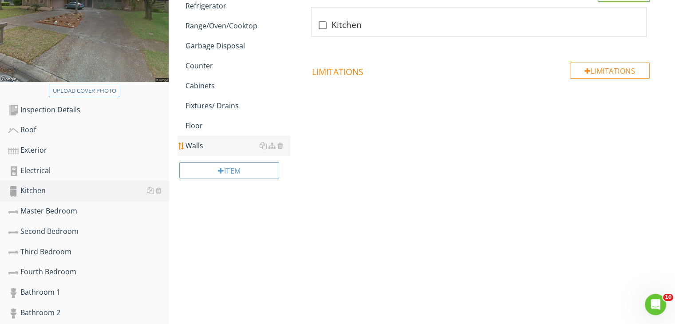
scroll to position [158, 0]
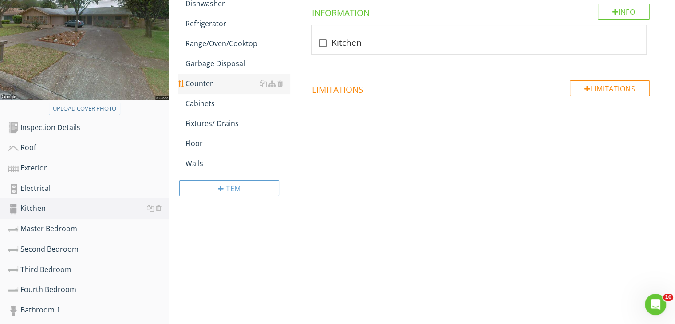
click at [196, 81] on div "Counter" at bounding box center [237, 83] width 104 height 11
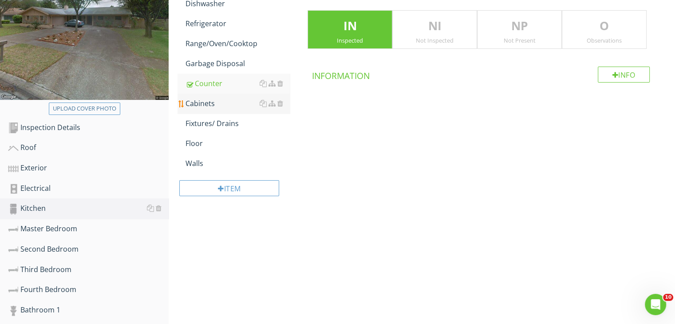
click at [197, 103] on div "Cabinets" at bounding box center [237, 103] width 104 height 11
click at [199, 114] on link "Fixtures/ Drains" at bounding box center [237, 124] width 104 height 20
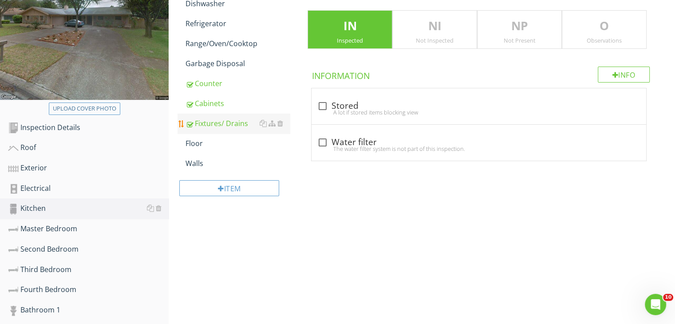
click at [198, 130] on link "Fixtures/ Drains" at bounding box center [237, 124] width 104 height 20
click at [198, 139] on div "Floor" at bounding box center [237, 143] width 104 height 11
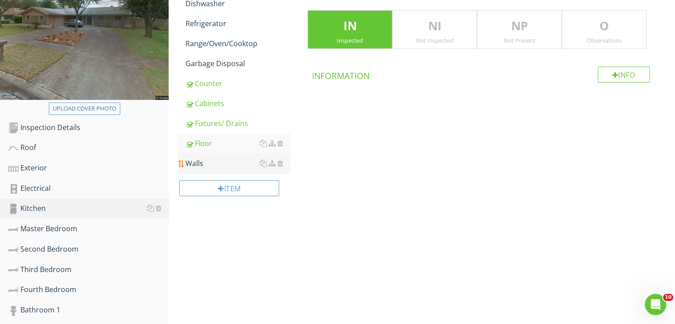
click at [197, 159] on div "Walls" at bounding box center [237, 163] width 104 height 11
click at [79, 226] on div "Master Bedroom" at bounding box center [88, 229] width 161 height 12
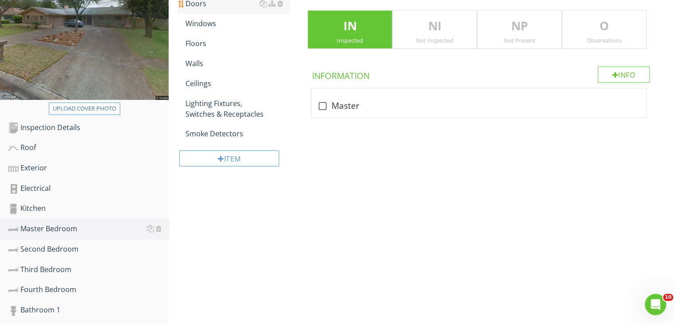
click at [215, 4] on div "Doors" at bounding box center [237, 3] width 104 height 11
click at [200, 48] on div "Floors" at bounding box center [237, 43] width 104 height 11
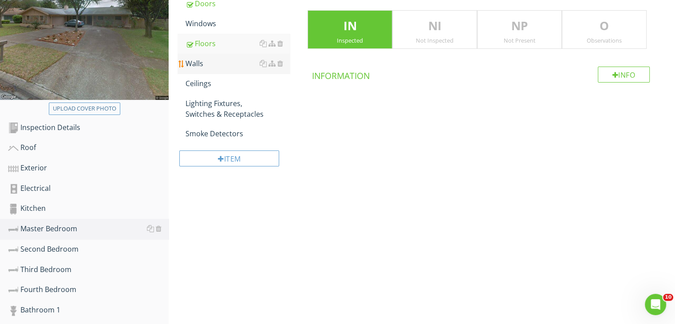
click at [198, 64] on div "Walls" at bounding box center [237, 63] width 104 height 11
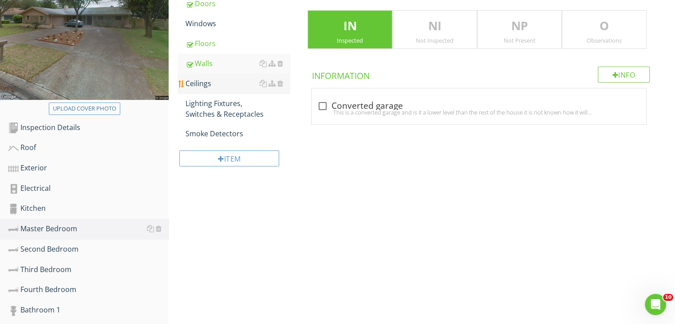
click at [199, 82] on div "Ceilings" at bounding box center [237, 83] width 104 height 11
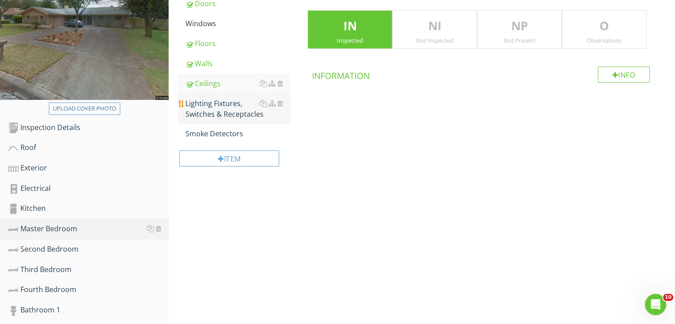
click at [204, 107] on div "Lighting Fixtures, Switches & Receptacles" at bounding box center [237, 108] width 104 height 21
click at [73, 252] on div "Second Bedroom" at bounding box center [88, 250] width 161 height 12
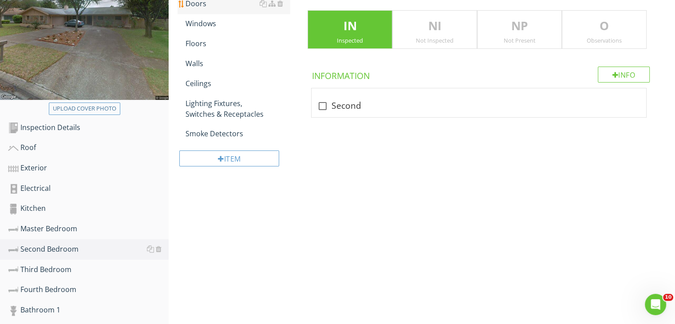
click at [200, 6] on div "Doors" at bounding box center [237, 3] width 104 height 11
click at [198, 41] on div "Floors" at bounding box center [237, 43] width 104 height 11
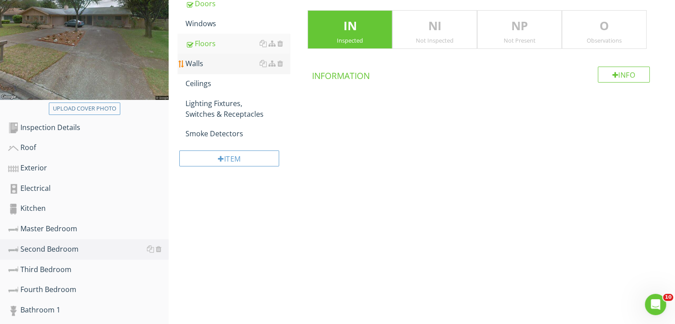
click at [197, 63] on div "Walls" at bounding box center [237, 63] width 104 height 11
click at [195, 91] on link "Ceilings" at bounding box center [237, 84] width 104 height 20
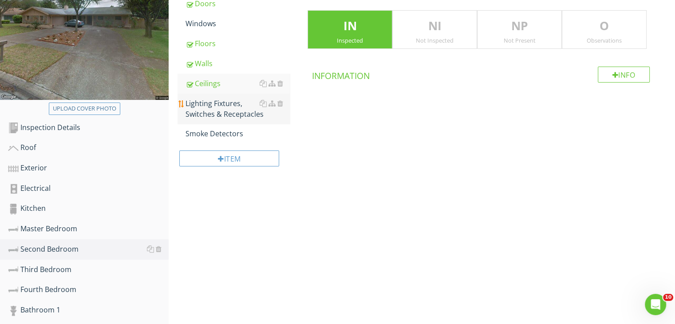
click at [196, 99] on div "Lighting Fixtures, Switches & Receptacles" at bounding box center [237, 108] width 104 height 21
click at [61, 264] on div "Third Bedroom" at bounding box center [88, 270] width 161 height 12
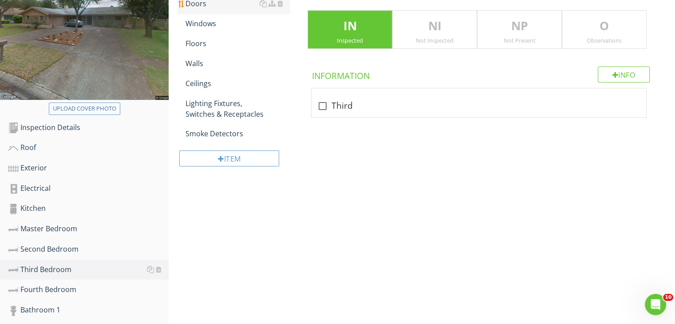
click at [202, 7] on div "Doors" at bounding box center [237, 3] width 104 height 11
click at [201, 42] on div "Floors" at bounding box center [237, 43] width 104 height 11
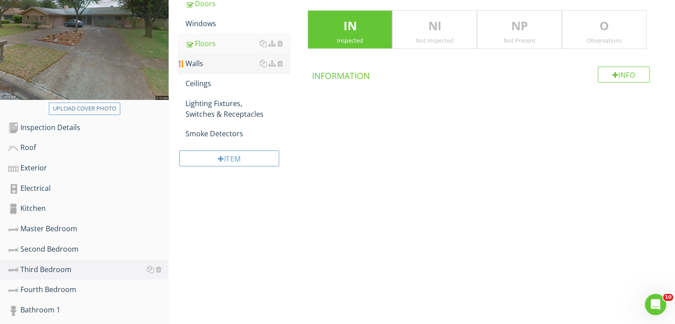
click at [199, 59] on div "Walls" at bounding box center [237, 63] width 104 height 11
click at [199, 82] on div "Ceilings" at bounding box center [237, 83] width 104 height 11
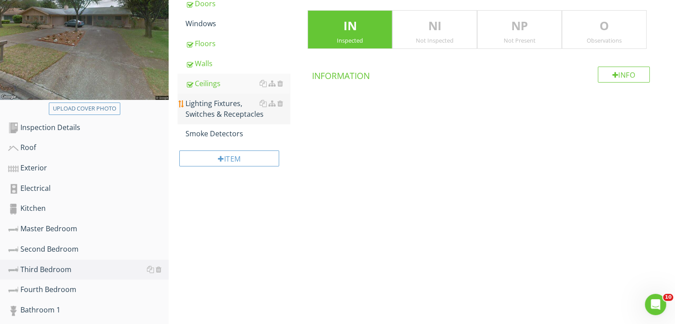
click at [201, 116] on div "Lighting Fixtures, Switches & Receptacles" at bounding box center [237, 108] width 104 height 21
click at [62, 284] on div "Fourth Bedroom" at bounding box center [88, 290] width 161 height 12
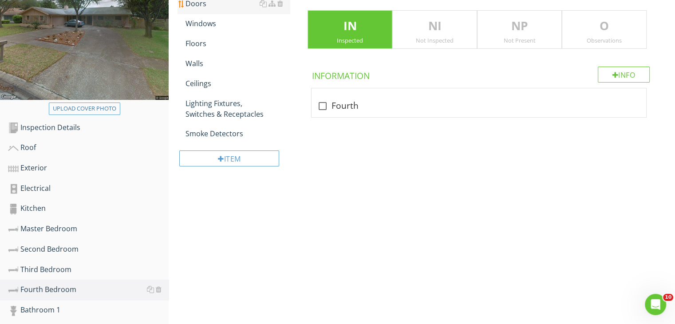
click at [204, 9] on link "Doors" at bounding box center [237, 4] width 104 height 20
click at [199, 43] on div "Floors" at bounding box center [237, 43] width 104 height 11
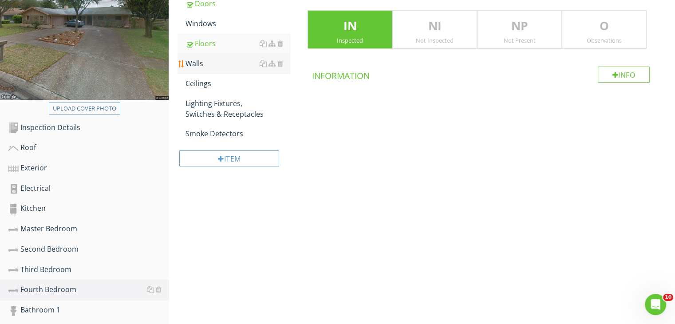
click at [194, 64] on div "Walls" at bounding box center [237, 63] width 104 height 11
click at [193, 82] on div "Ceilings" at bounding box center [237, 83] width 104 height 11
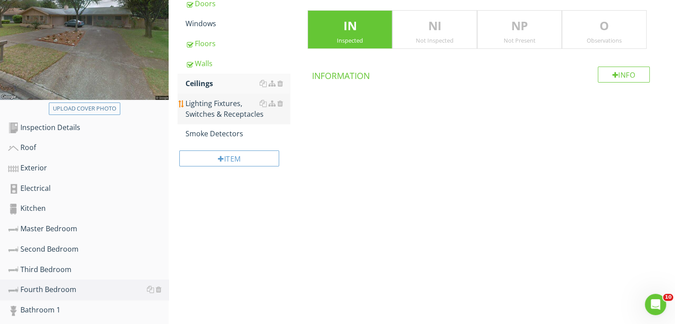
click at [193, 103] on div "Lighting Fixtures, Switches & Receptacles" at bounding box center [237, 108] width 104 height 21
click at [55, 302] on link "Bathroom 1" at bounding box center [88, 310] width 161 height 20
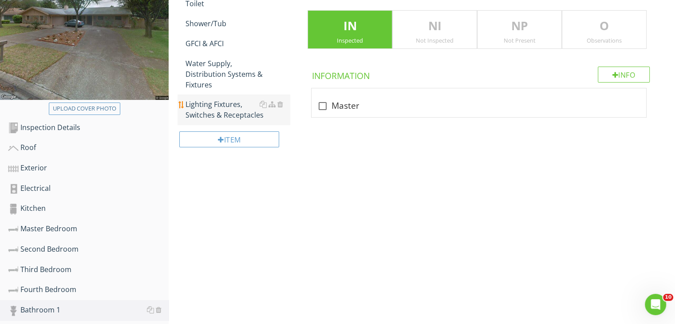
click at [199, 105] on div "Lighting Fixtures, Switches & Receptacles" at bounding box center [237, 109] width 104 height 21
click at [204, 161] on div "Bathroom 1 General Toilet Shower/Tub GFCI & AFCI Water Supply, Distribution Sys…" at bounding box center [422, 57] width 506 height 252
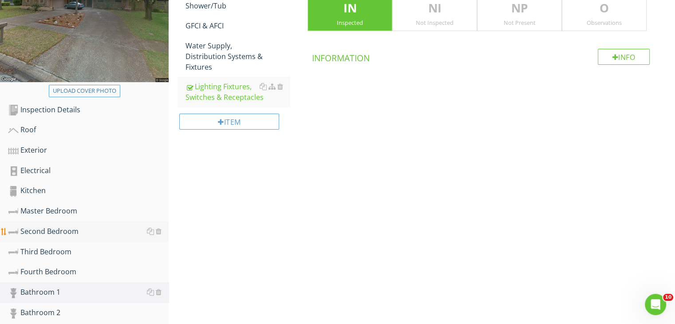
scroll to position [193, 0]
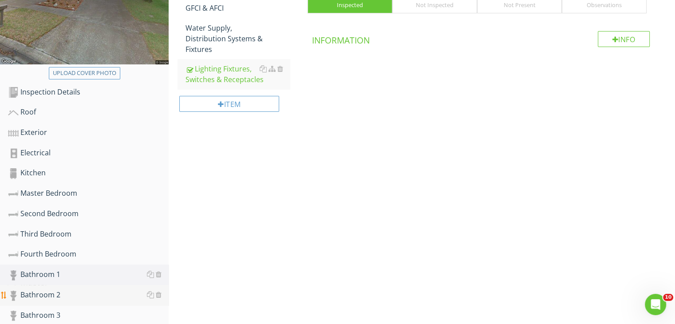
click at [41, 291] on div "Bathroom 2" at bounding box center [88, 295] width 161 height 12
click at [219, 63] on div "Lighting Fixtures, Switches & Receptacles" at bounding box center [237, 73] width 104 height 21
click at [49, 306] on link "Bathroom 3" at bounding box center [88, 315] width 161 height 20
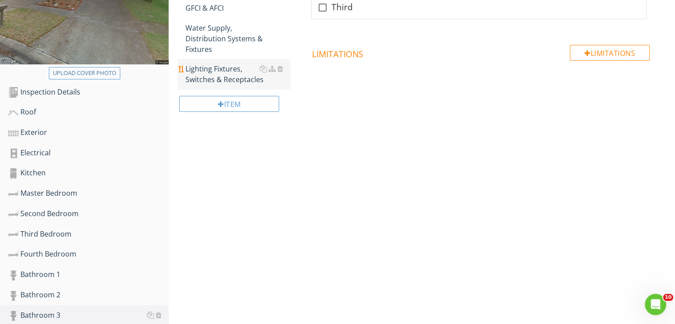
click at [231, 74] on link "Lighting Fixtures, Switches & Receptacles" at bounding box center [237, 74] width 104 height 30
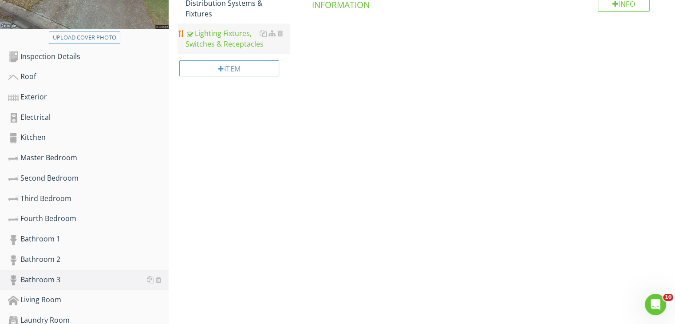
scroll to position [247, 0]
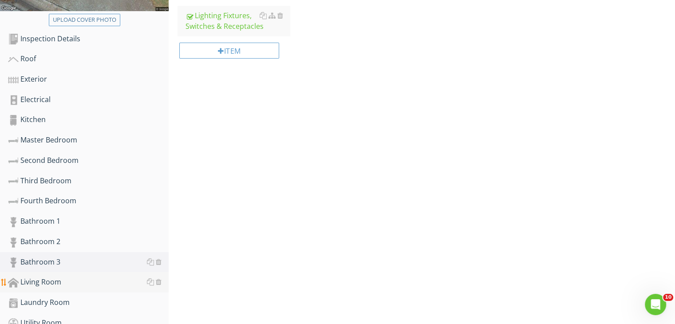
click at [58, 279] on div "Living Room" at bounding box center [88, 282] width 161 height 12
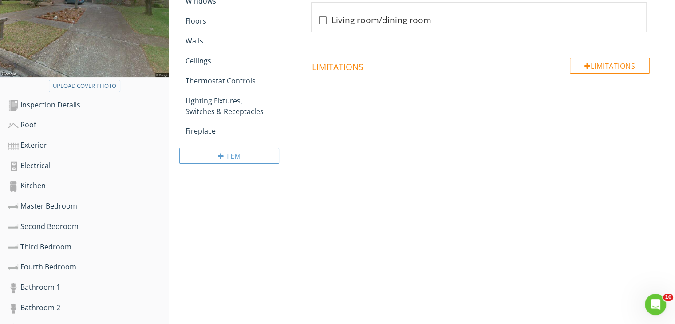
scroll to position [176, 0]
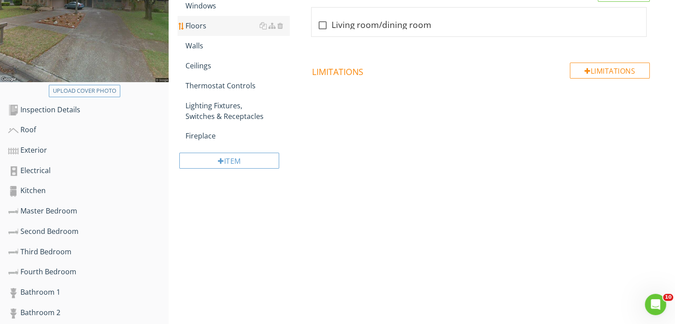
click at [209, 27] on div "Floors" at bounding box center [237, 25] width 104 height 11
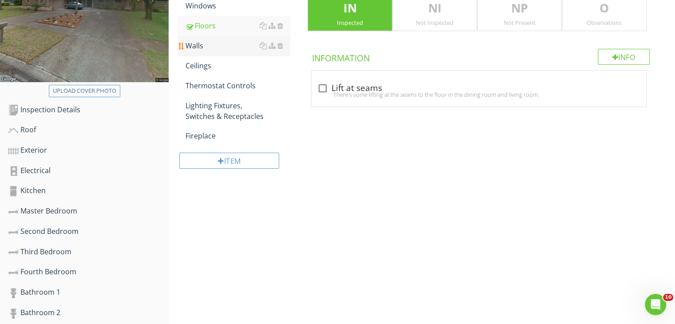
click at [204, 45] on div "Walls" at bounding box center [237, 45] width 104 height 11
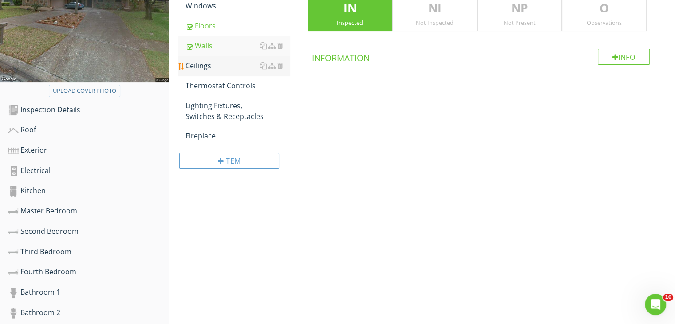
click at [201, 66] on div "Ceilings" at bounding box center [237, 65] width 104 height 11
click at [201, 84] on div "Thermostat Controls" at bounding box center [237, 85] width 104 height 11
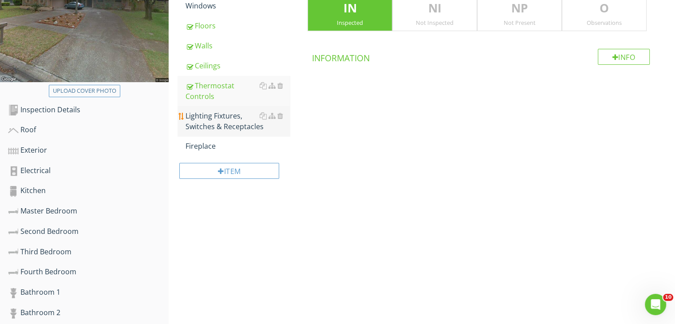
click at [201, 114] on div "Lighting Fixtures, Switches & Receptacles" at bounding box center [237, 120] width 104 height 21
click at [225, 222] on div "Upload cover photo Inspection Details Roof Exterior Electrical Kitchen Master B…" at bounding box center [337, 201] width 675 height 576
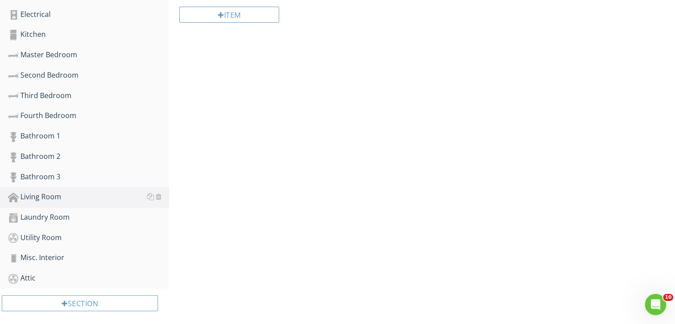
scroll to position [335, 0]
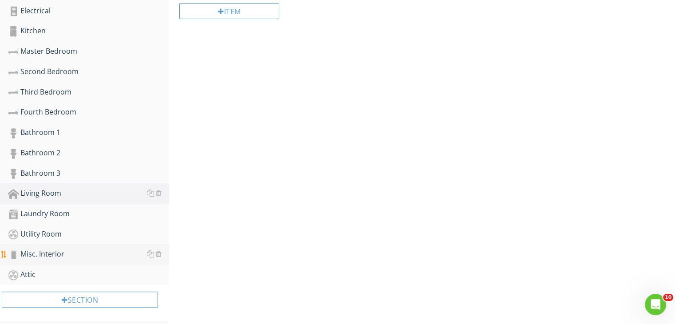
click at [60, 251] on div "Misc. Interior" at bounding box center [88, 254] width 161 height 12
click at [280, 227] on div "Upload cover photo Inspection Details Roof Exterior Electrical Kitchen Master B…" at bounding box center [337, 41] width 675 height 576
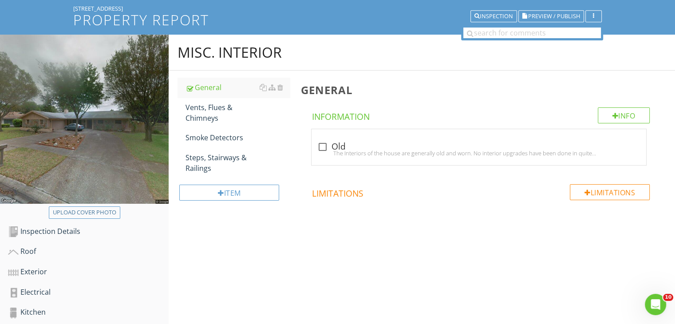
scroll to position [51, 0]
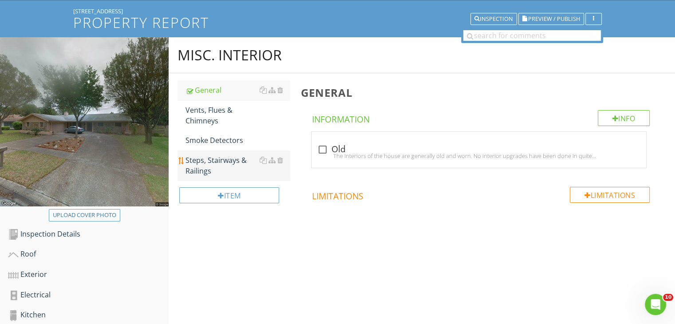
click at [217, 160] on div "Steps, Stairways & Railings" at bounding box center [237, 165] width 104 height 21
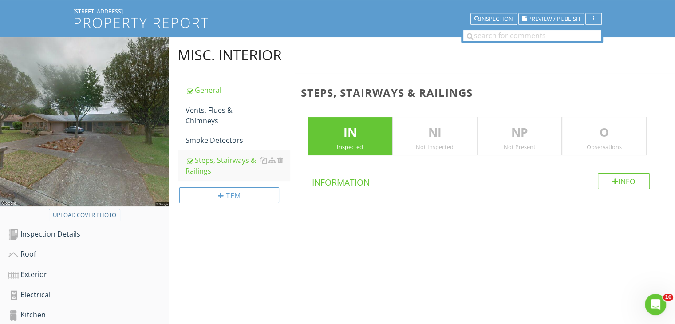
click at [510, 131] on p "NP" at bounding box center [519, 133] width 84 height 18
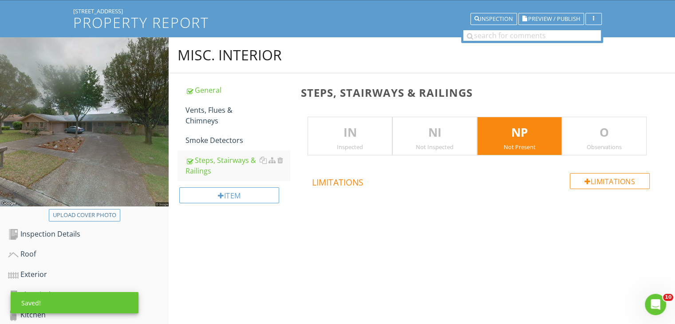
click at [448, 224] on span at bounding box center [480, 216] width 360 height 44
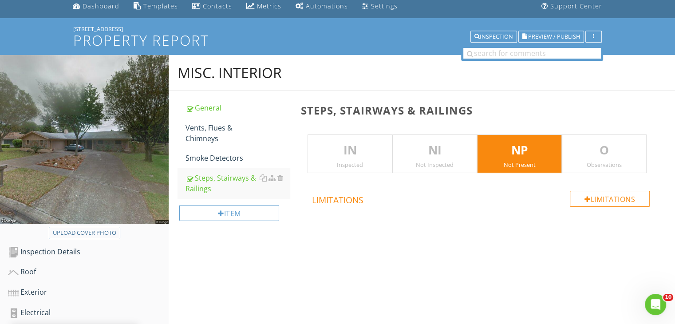
scroll to position [51, 0]
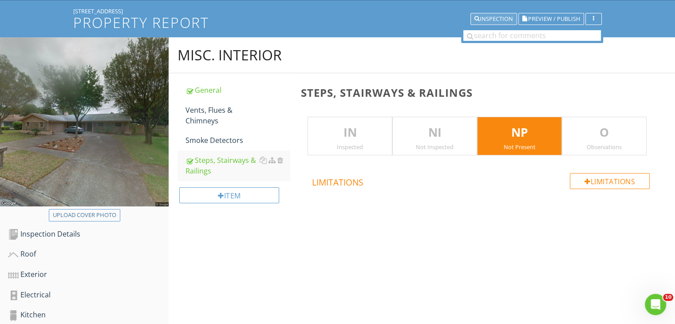
click at [503, 14] on button "Inspection" at bounding box center [493, 19] width 47 height 12
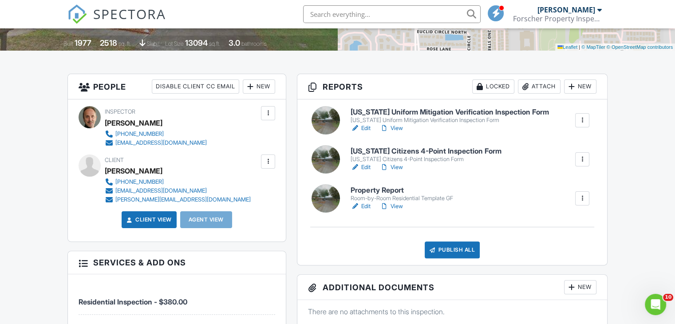
click at [455, 151] on h6 "[US_STATE] Citizens 4-Point Inspection Form" at bounding box center [426, 151] width 150 height 8
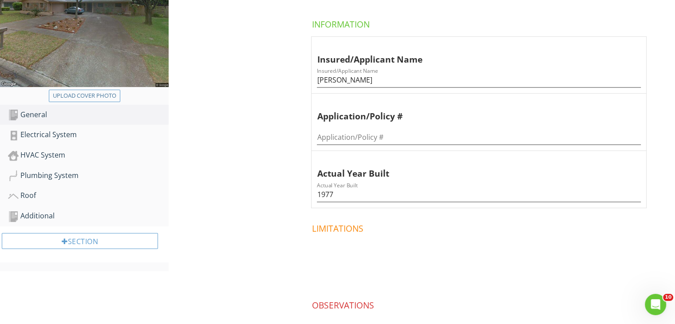
scroll to position [172, 0]
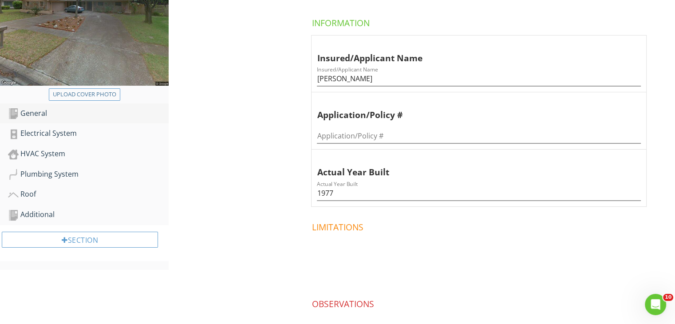
click at [37, 111] on div "General" at bounding box center [88, 114] width 161 height 12
click at [37, 134] on div "Electrical System" at bounding box center [88, 134] width 161 height 12
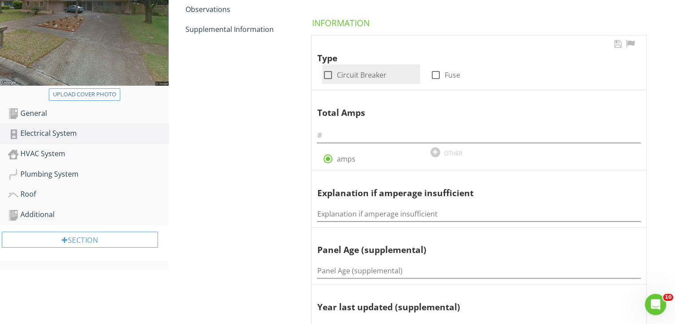
click at [328, 76] on div at bounding box center [327, 74] width 15 height 15
checkbox input "true"
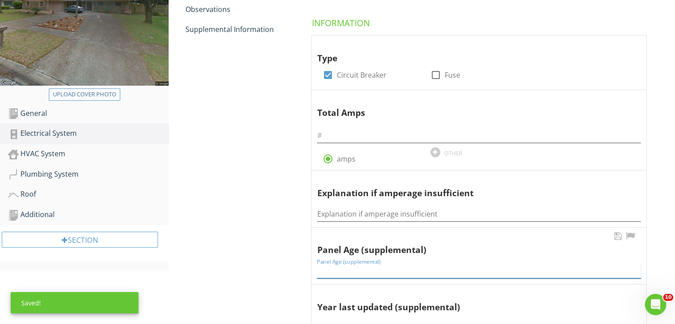
click at [337, 269] on input "Panel Age (supplemental)" at bounding box center [479, 271] width 324 height 15
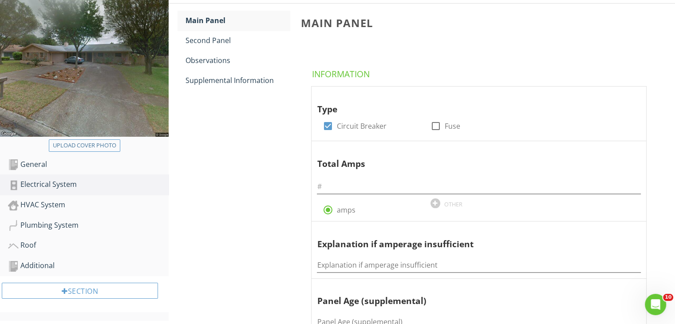
scroll to position [83, 0]
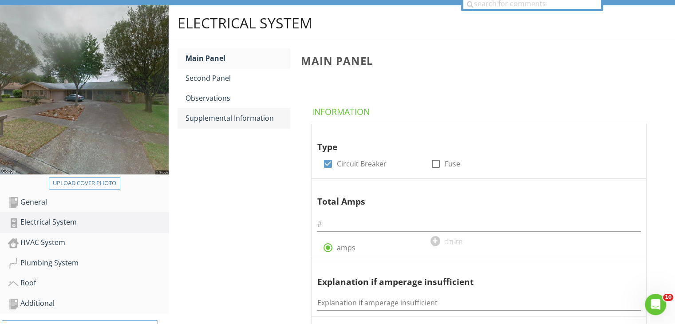
click at [244, 116] on div "Supplemental Information" at bounding box center [237, 118] width 104 height 11
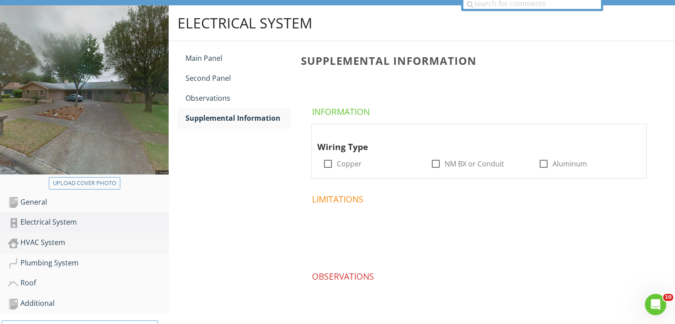
click at [58, 240] on div "HVAC System" at bounding box center [88, 243] width 161 height 12
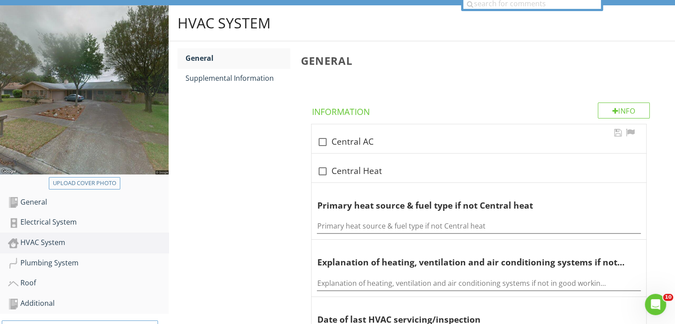
click at [326, 138] on div at bounding box center [322, 141] width 15 height 15
checkbox input "true"
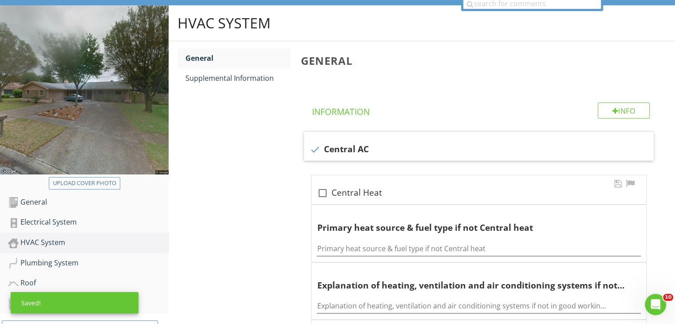
click at [325, 196] on div at bounding box center [322, 192] width 15 height 15
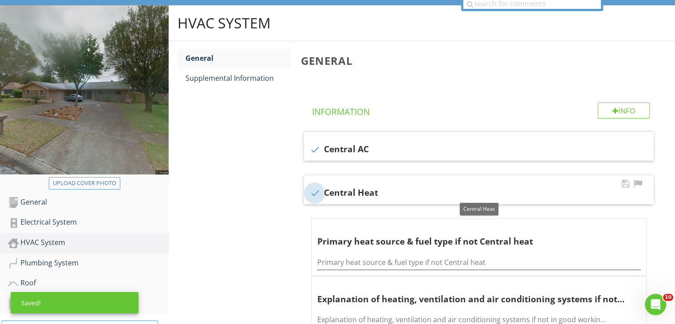
checkbox input "true"
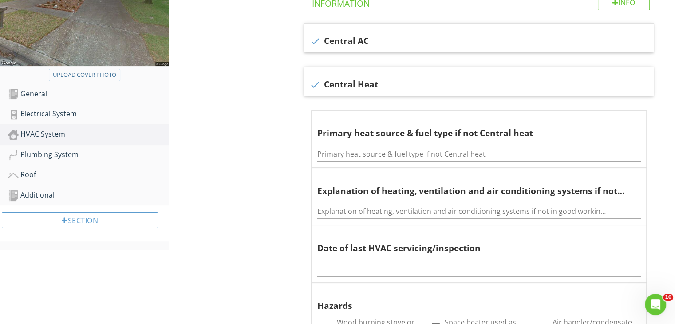
scroll to position [215, 0]
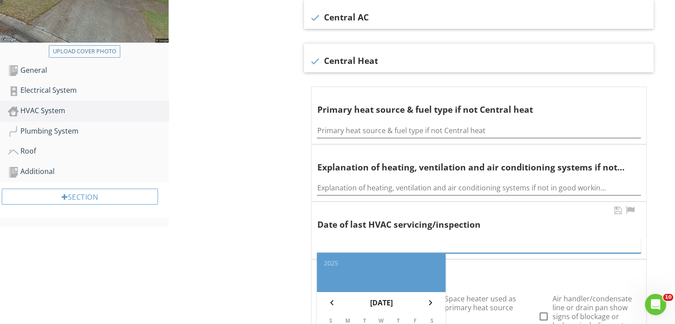
click at [372, 242] on input "text" at bounding box center [479, 245] width 324 height 15
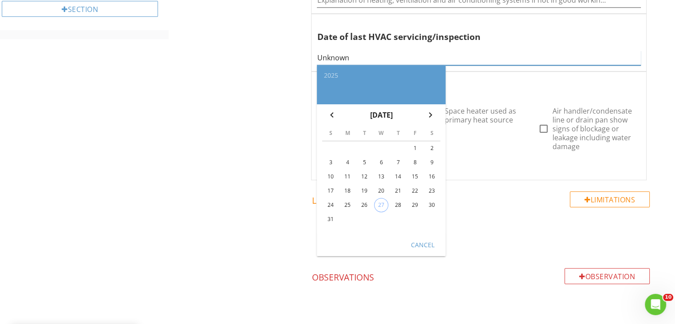
scroll to position [404, 0]
type input "Unknown"
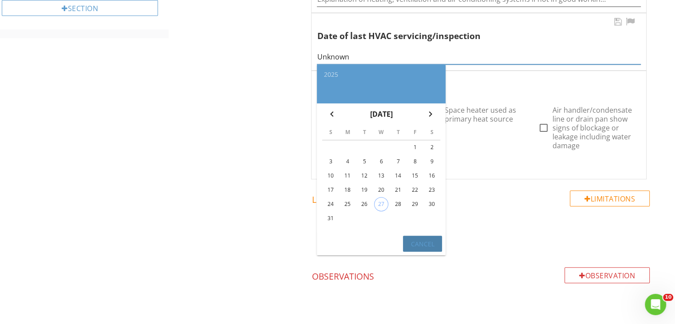
click at [420, 244] on div "Cancel" at bounding box center [422, 243] width 25 height 9
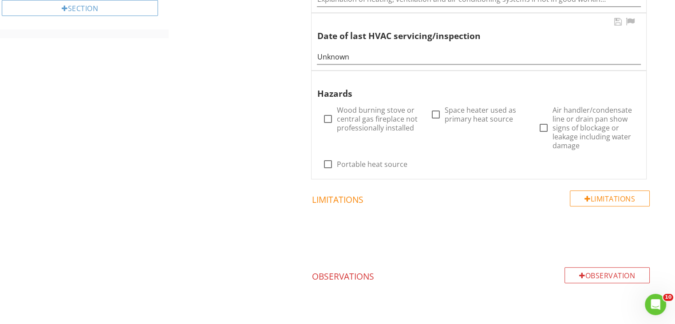
click at [263, 139] on div "HVAC System General Supplemental Information General Info Information check Cen…" at bounding box center [422, 20] width 506 height 670
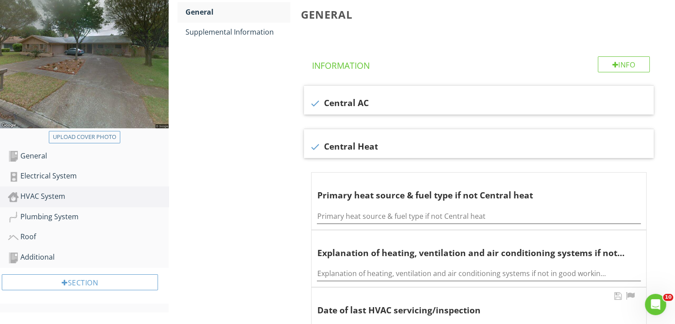
scroll to position [120, 0]
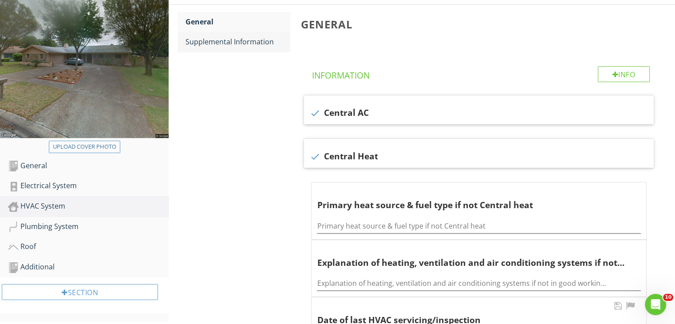
click at [248, 43] on div "Supplemental Information" at bounding box center [237, 41] width 104 height 11
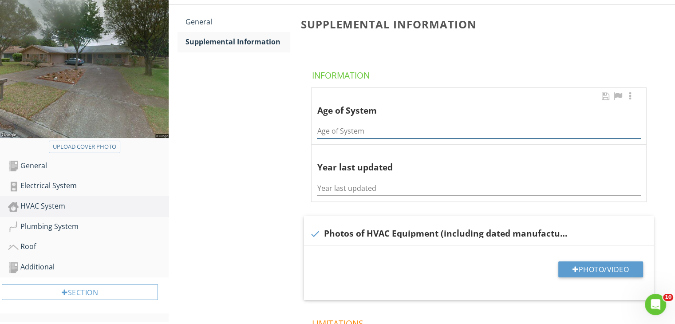
click at [326, 126] on input "Age of System" at bounding box center [479, 131] width 324 height 15
type input "3 & 4 yrs old"
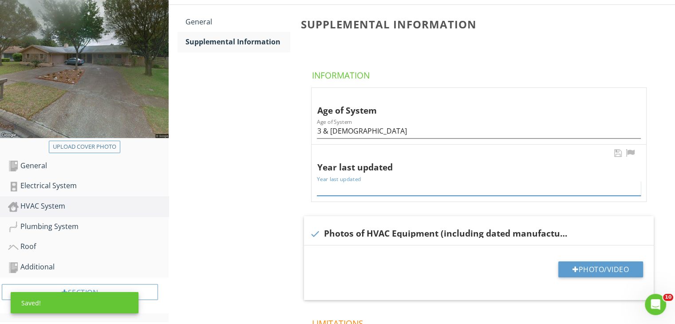
click at [326, 187] on input "Year last updated" at bounding box center [479, 188] width 324 height 15
type input "2021/22"
click at [270, 256] on div "HVAC System General Supplemental Information Supplemental Information Informati…" at bounding box center [422, 224] width 506 height 510
click at [69, 223] on div "Plumbing System" at bounding box center [88, 227] width 161 height 12
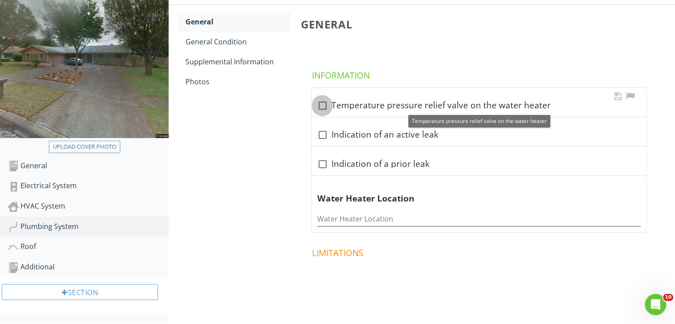
click at [318, 102] on div at bounding box center [322, 105] width 15 height 15
checkbox input "true"
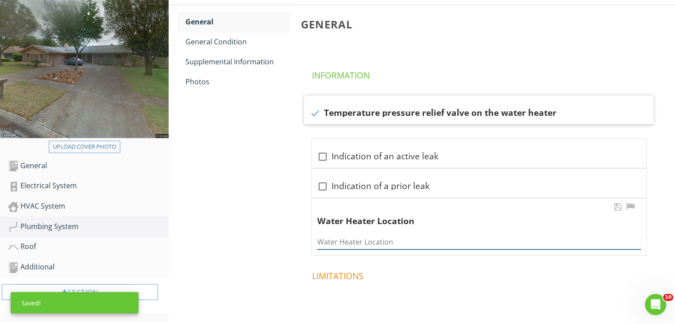
click at [342, 238] on input "Water Heater Location" at bounding box center [479, 242] width 324 height 15
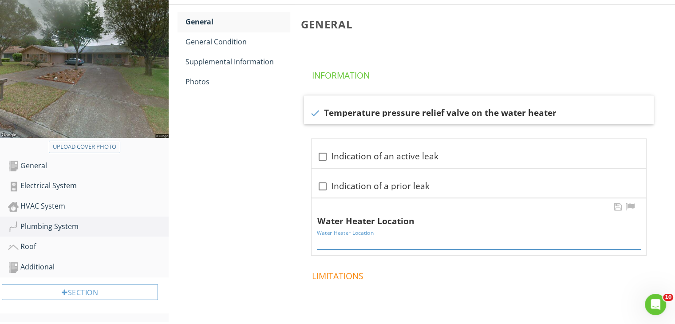
click at [342, 238] on input "Water Heater Location" at bounding box center [479, 242] width 324 height 15
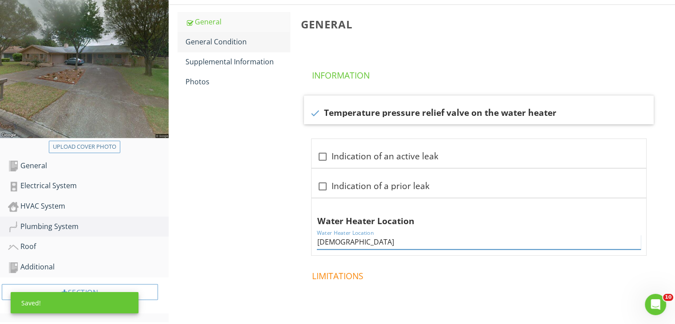
type input "3 yrs old"
click at [204, 42] on div "General Condition" at bounding box center [237, 41] width 104 height 11
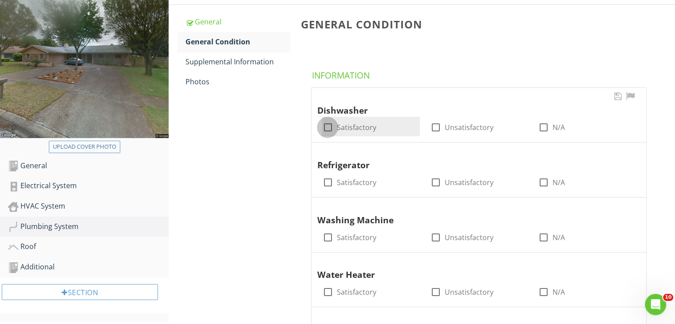
click at [327, 134] on div at bounding box center [327, 127] width 15 height 15
checkbox input "true"
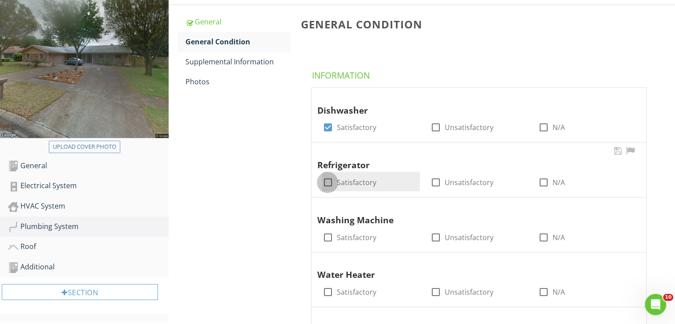
click at [327, 176] on div at bounding box center [327, 182] width 15 height 15
checkbox input "true"
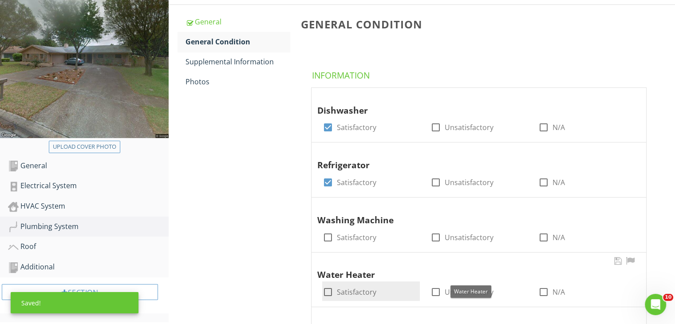
click at [326, 287] on div at bounding box center [327, 291] width 15 height 15
checkbox input "false"
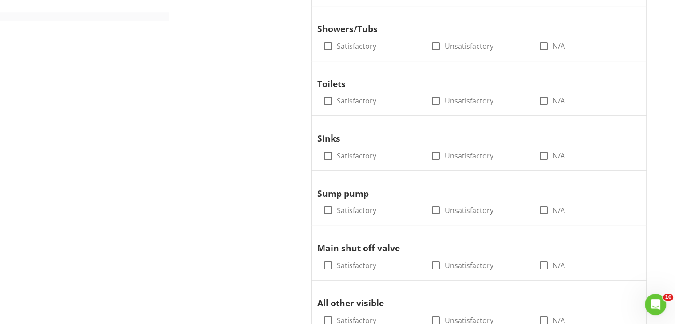
scroll to position [422, 0]
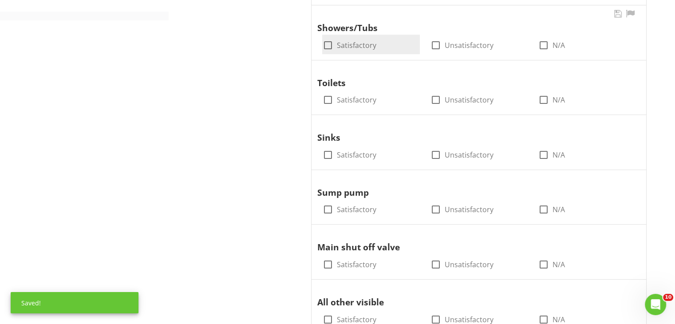
click at [330, 39] on div at bounding box center [327, 45] width 15 height 15
checkbox input "true"
click at [327, 85] on div "Toilets" at bounding box center [470, 77] width 307 height 26
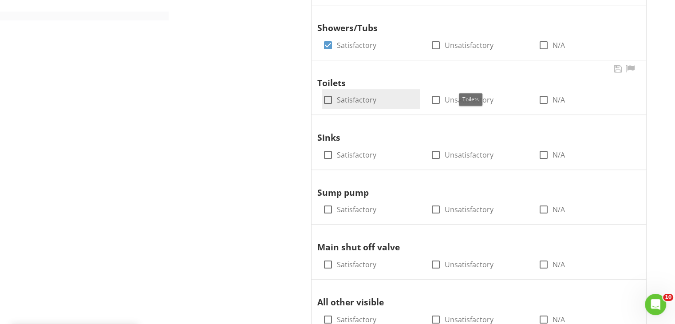
click at [327, 99] on div at bounding box center [327, 99] width 15 height 15
checkbox input "true"
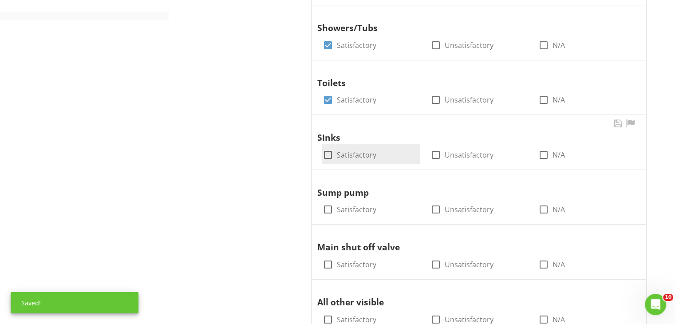
click at [327, 153] on div at bounding box center [327, 154] width 15 height 15
checkbox input "true"
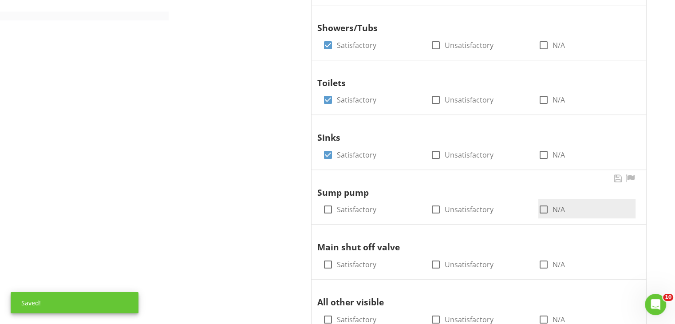
click at [544, 206] on div at bounding box center [543, 209] width 15 height 15
checkbox input "true"
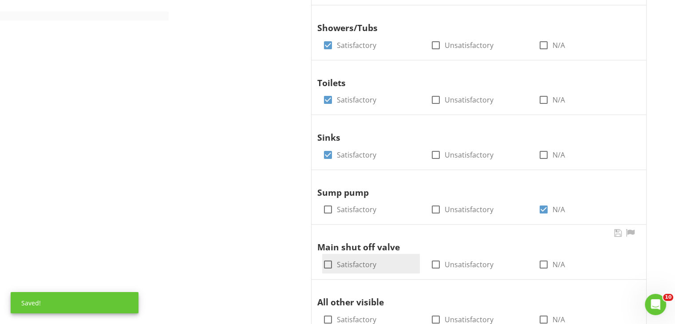
click at [329, 261] on div at bounding box center [327, 264] width 15 height 15
checkbox input "true"
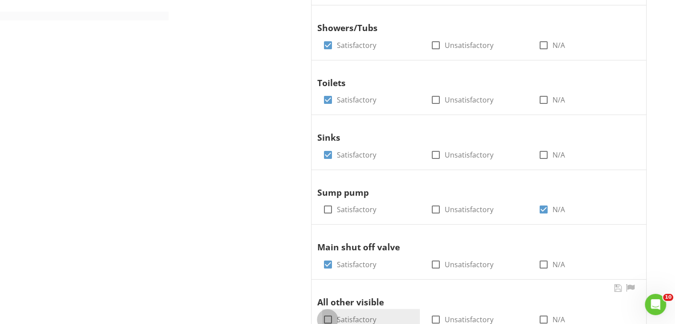
click at [327, 316] on div at bounding box center [327, 319] width 15 height 15
checkbox input "true"
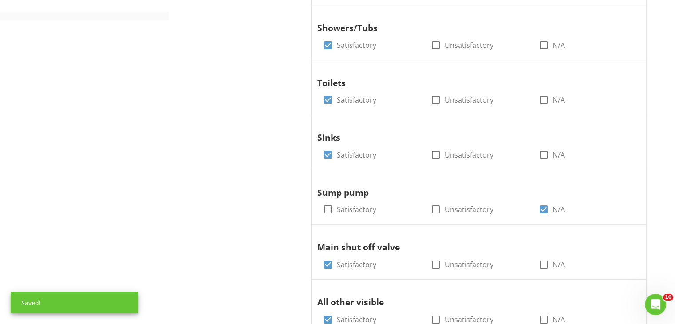
click at [235, 300] on div "Plumbing System General General Condition Supplemental Information Photos Gener…" at bounding box center [422, 117] width 506 height 900
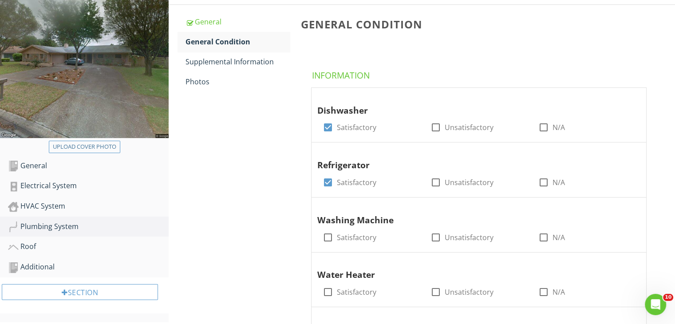
scroll to position [102, 0]
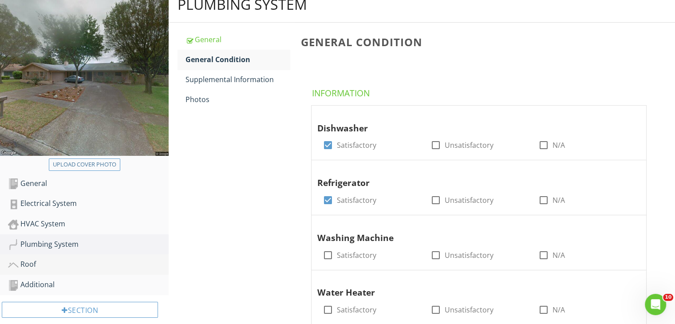
click at [37, 261] on div "Roof" at bounding box center [88, 265] width 161 height 12
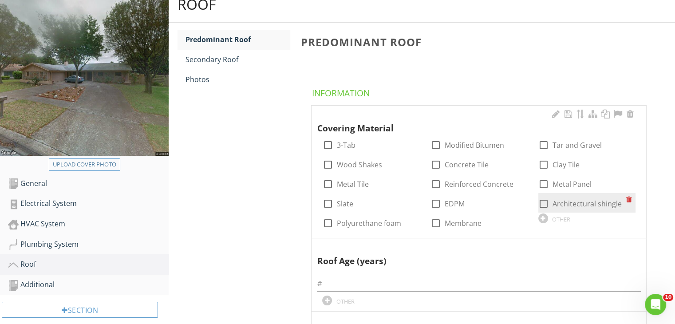
click at [545, 203] on div at bounding box center [543, 203] width 15 height 15
checkbox input "true"
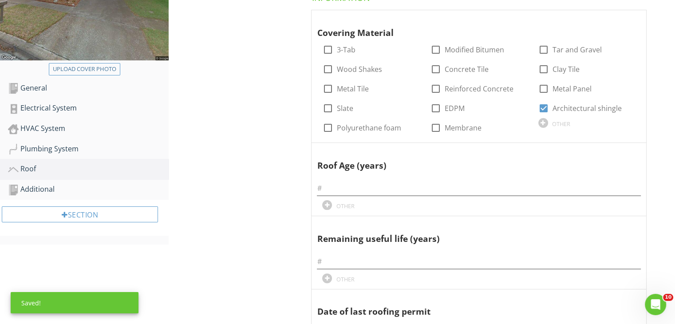
scroll to position [220, 0]
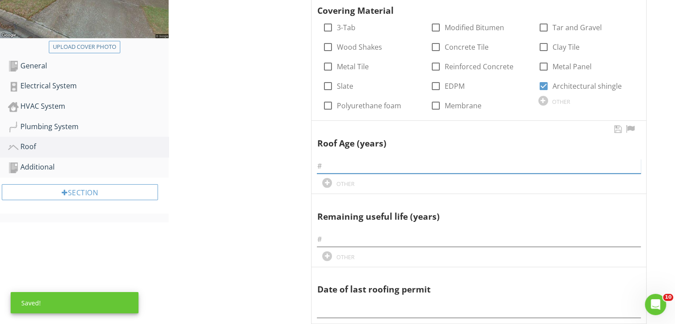
click at [365, 163] on input "text" at bounding box center [479, 166] width 324 height 15
type input "3"
click at [331, 241] on input "text" at bounding box center [479, 239] width 324 height 15
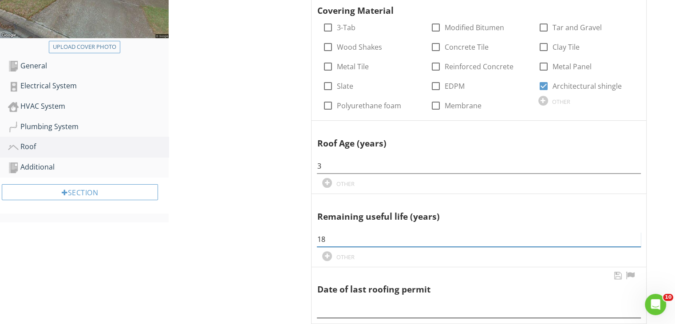
type input "18"
click at [336, 306] on input "text" at bounding box center [479, 310] width 324 height 15
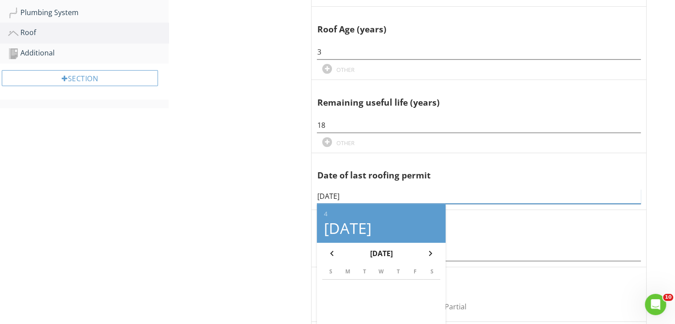
scroll to position [344, 0]
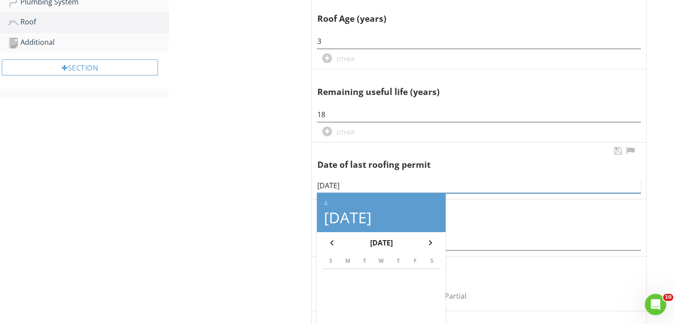
type input "4/12/22"
drag, startPoint x: 392, startPoint y: 177, endPoint x: 303, endPoint y: 176, distance: 88.7
click at [303, 176] on span "Covering Material check_box_outline_blank 3-Tab check_box_outline_blank Modifie…" at bounding box center [480, 302] width 360 height 879
drag, startPoint x: 348, startPoint y: 186, endPoint x: 300, endPoint y: 187, distance: 47.9
click at [300, 187] on span "Covering Material check_box_outline_blank 3-Tab check_box_outline_blank Modifie…" at bounding box center [480, 302] width 360 height 879
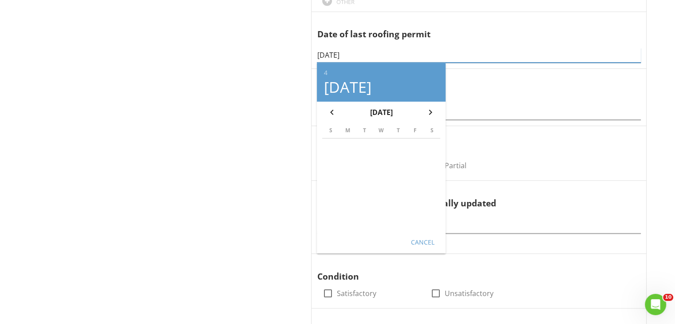
scroll to position [482, 0]
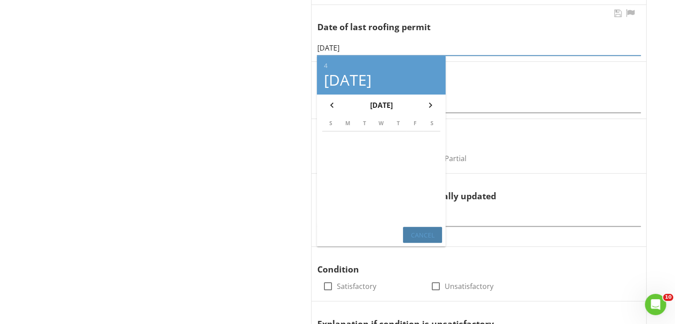
click at [418, 233] on div "Cancel" at bounding box center [422, 234] width 25 height 9
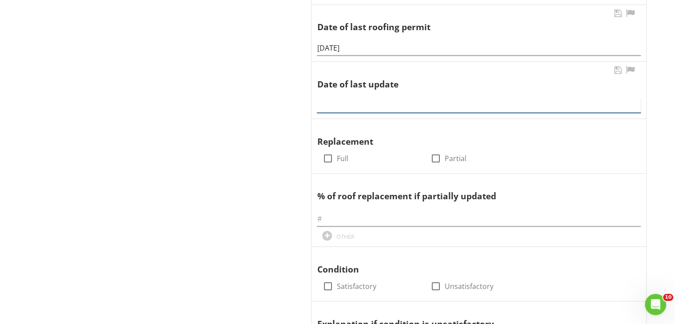
click at [367, 105] on input "text" at bounding box center [479, 105] width 324 height 15
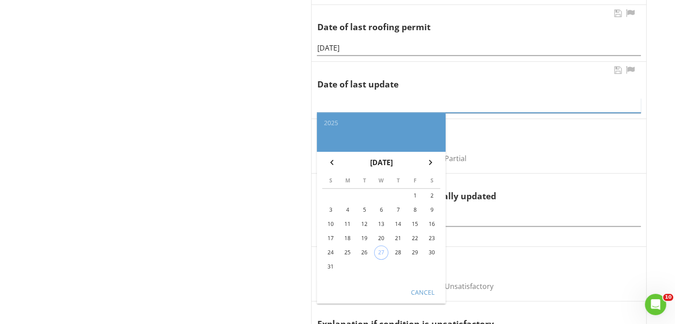
paste input "4/12/22"
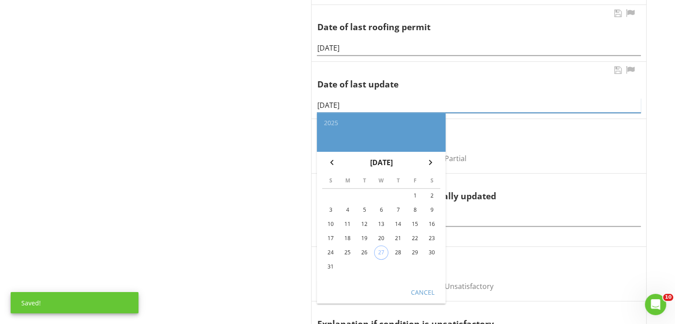
type input "4/12/22"
click at [422, 289] on div "Cancel" at bounding box center [422, 291] width 25 height 9
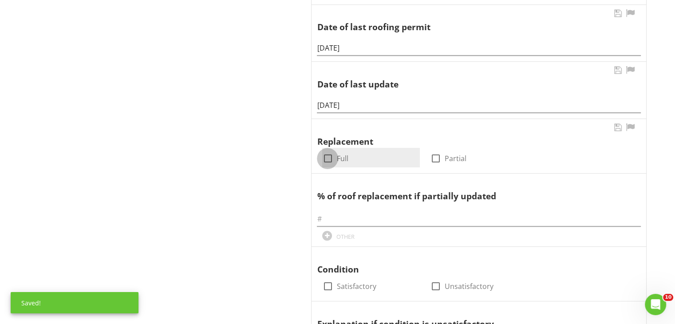
click at [323, 162] on div at bounding box center [327, 158] width 15 height 15
checkbox input "true"
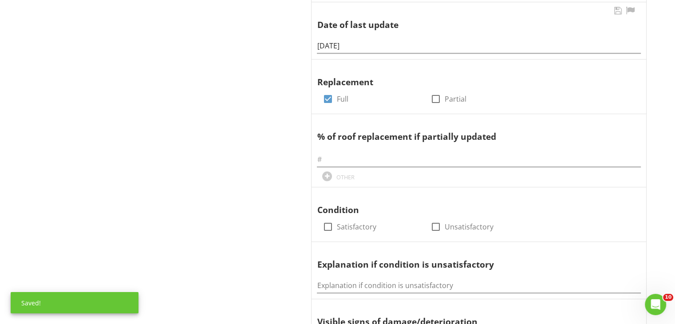
scroll to position [570, 0]
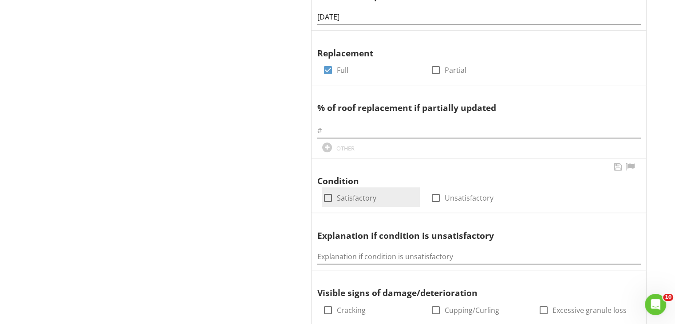
click at [327, 194] on div at bounding box center [327, 197] width 15 height 15
checkbox input "true"
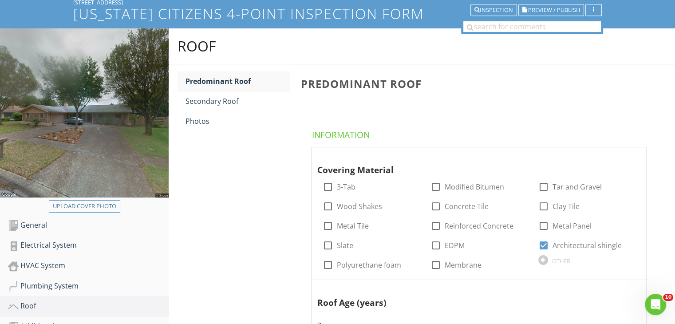
scroll to position [59, 0]
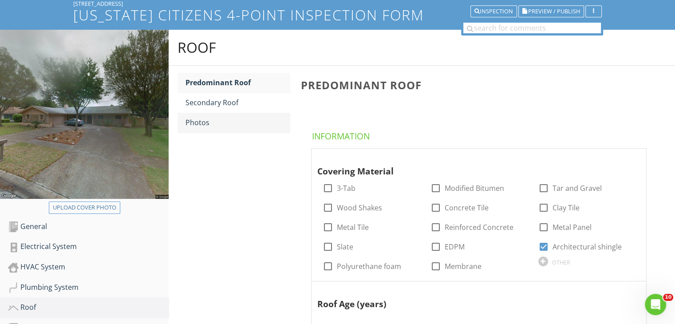
click at [210, 119] on div "Photos" at bounding box center [237, 122] width 104 height 11
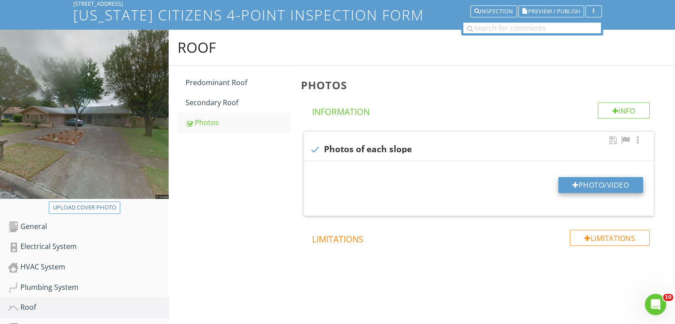
click at [580, 185] on button "Photo/Video" at bounding box center [600, 185] width 85 height 16
type input "C:\fakepath\2275.png"
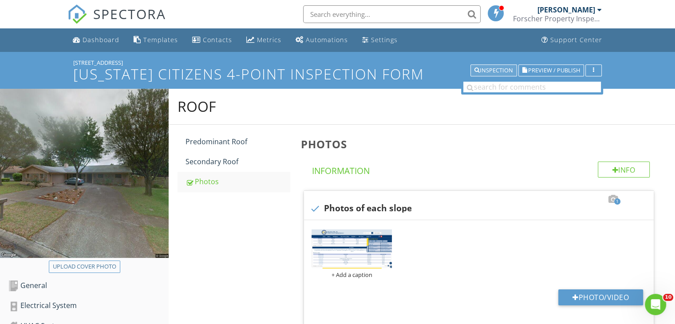
click at [505, 70] on div "Inspection" at bounding box center [493, 70] width 39 height 6
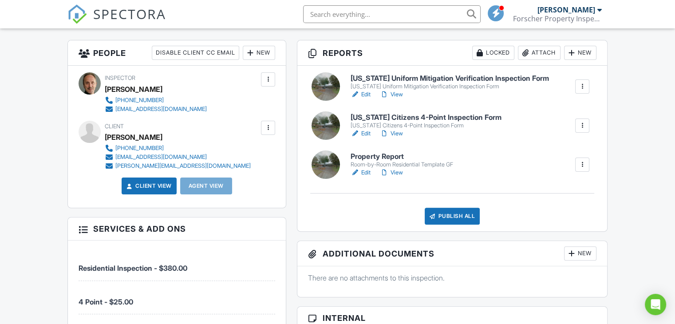
scroll to position [198, 0]
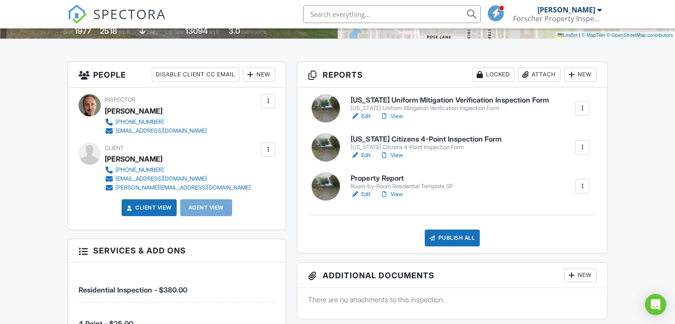
drag, startPoint x: 681, startPoint y: 155, endPoint x: 673, endPoint y: 89, distance: 66.6
click at [377, 100] on h6 "[US_STATE] Uniform Mitigation Verification Inspection Form" at bounding box center [450, 100] width 198 height 8
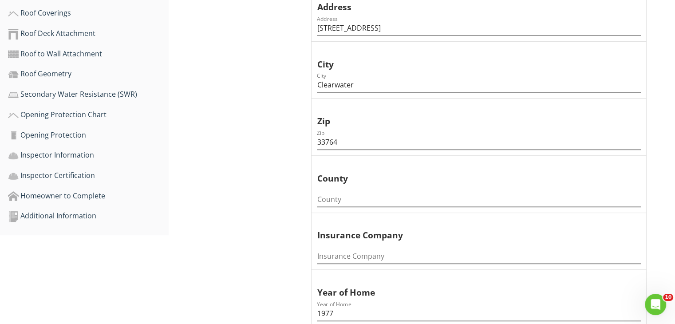
scroll to position [332, 0]
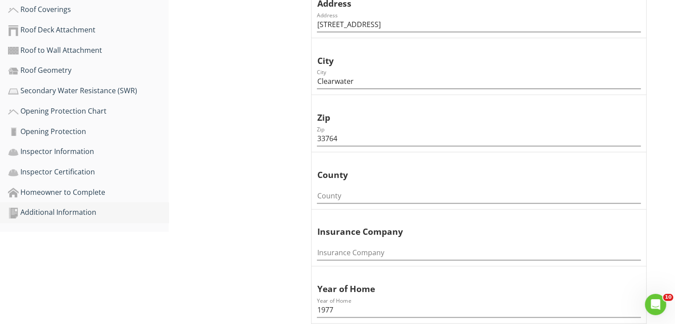
click at [86, 208] on div "Additional Information" at bounding box center [88, 213] width 161 height 12
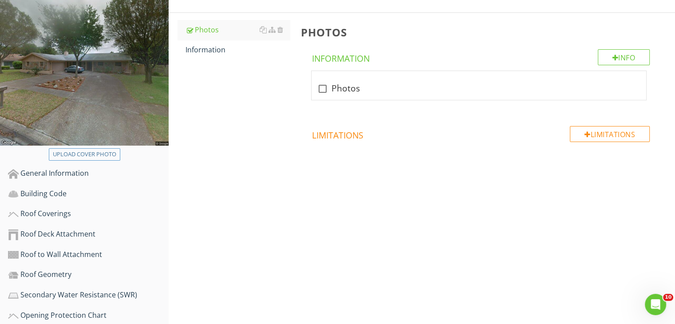
scroll to position [122, 0]
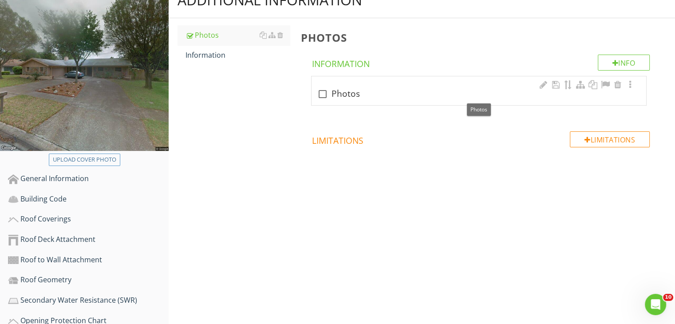
click at [321, 93] on div at bounding box center [322, 94] width 15 height 15
checkbox input "true"
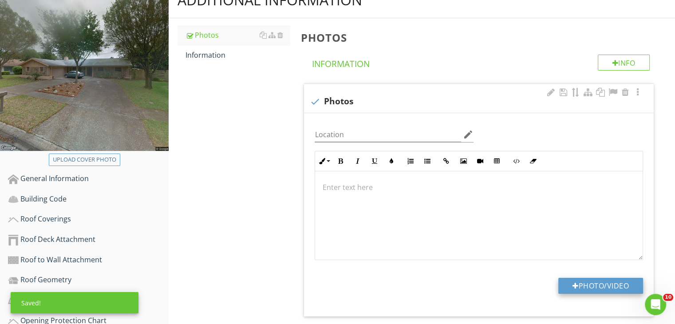
click at [583, 288] on button "Photo/Video" at bounding box center [600, 286] width 85 height 16
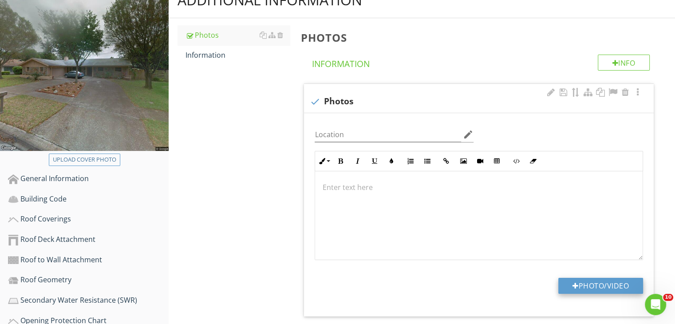
type input "C:\fakepath\2275.png"
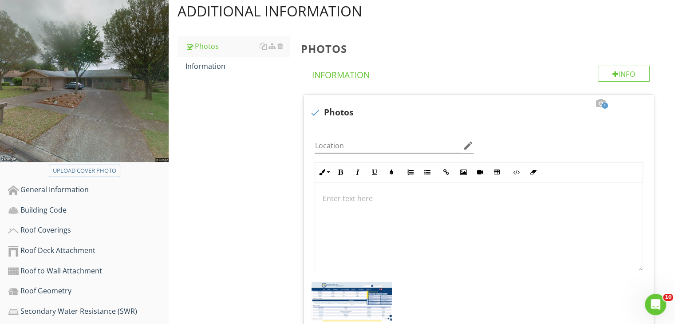
scroll to position [99, 0]
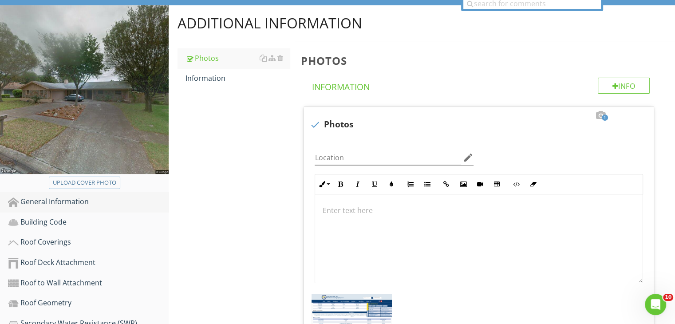
click at [85, 197] on div "General Information" at bounding box center [88, 202] width 161 height 12
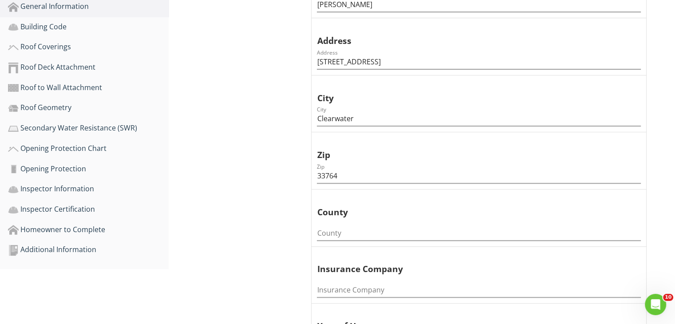
scroll to position [315, 0]
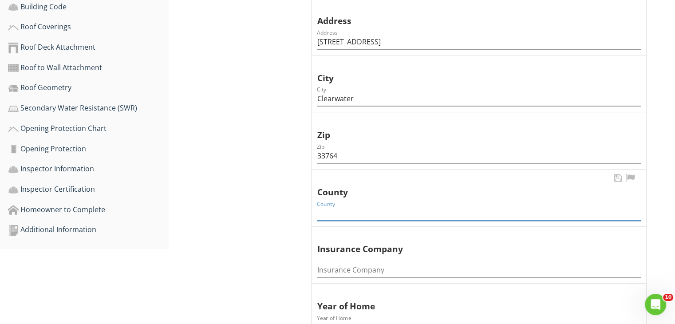
click at [349, 210] on input "County" at bounding box center [479, 213] width 324 height 15
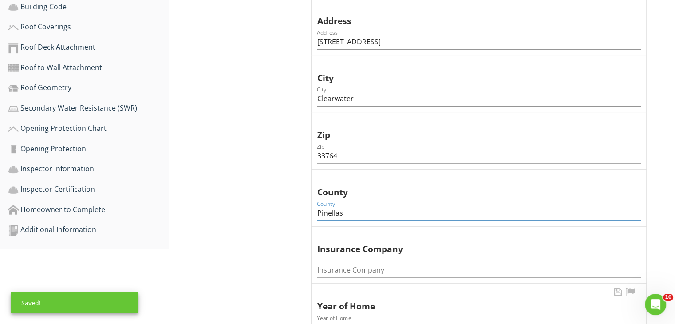
type input "Pinellas"
click at [351, 315] on div "Year of Home 1977" at bounding box center [479, 325] width 324 height 20
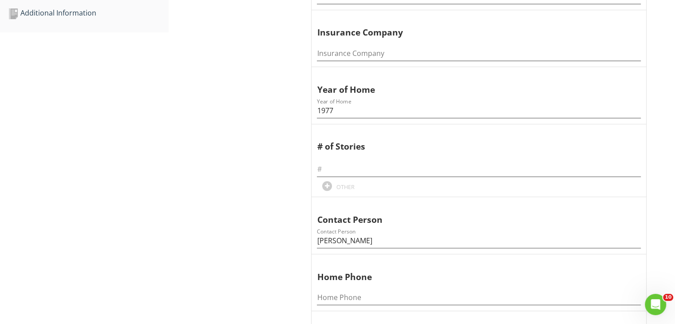
scroll to position [547, 0]
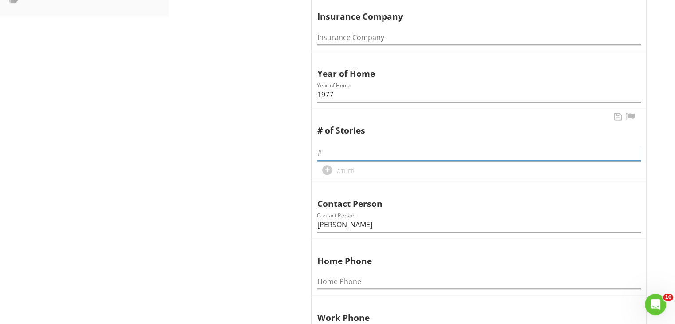
click at [383, 150] on input "text" at bounding box center [479, 153] width 324 height 15
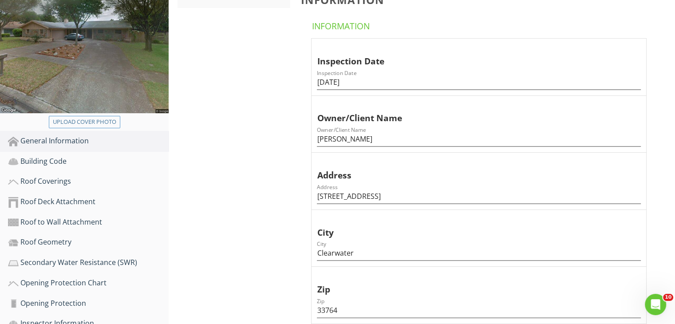
scroll to position [162, 0]
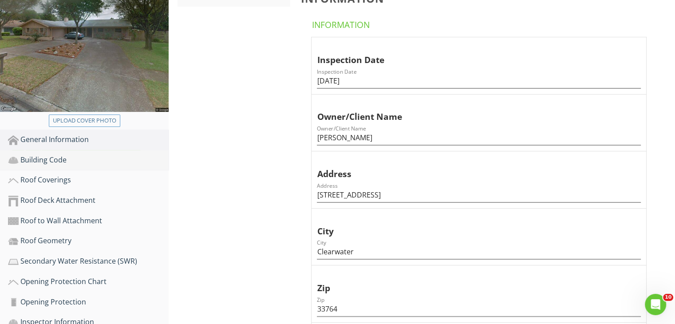
type input "1"
click at [55, 155] on div "Building Code" at bounding box center [88, 160] width 161 height 12
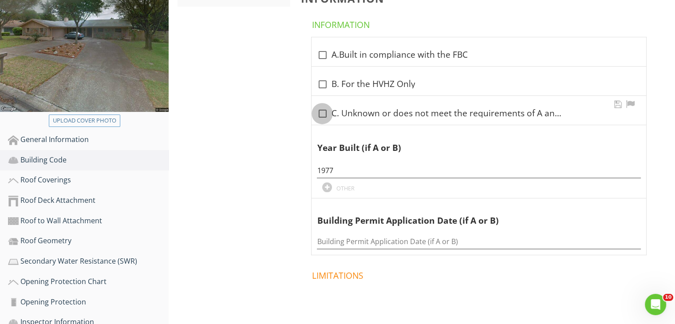
click at [321, 110] on div at bounding box center [322, 113] width 15 height 15
checkbox input "true"
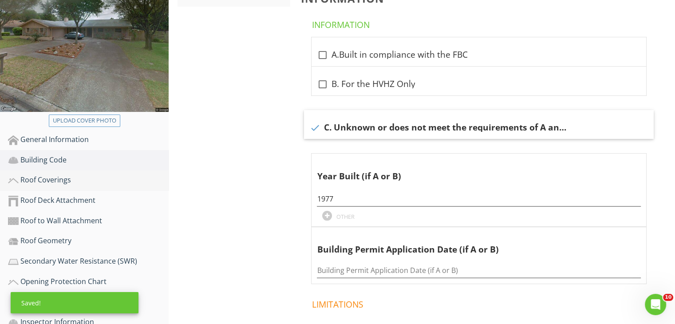
click at [59, 175] on div "Roof Coverings" at bounding box center [88, 180] width 161 height 12
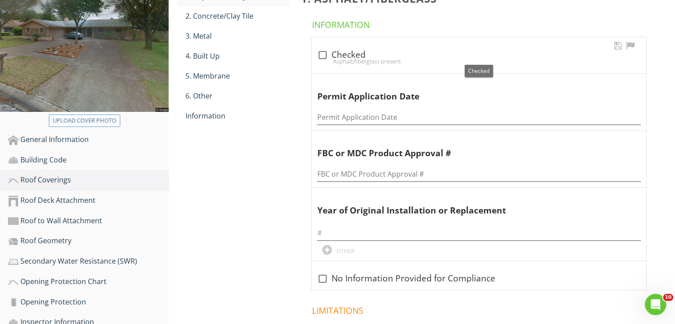
click at [325, 51] on div at bounding box center [322, 54] width 15 height 15
checkbox input "true"
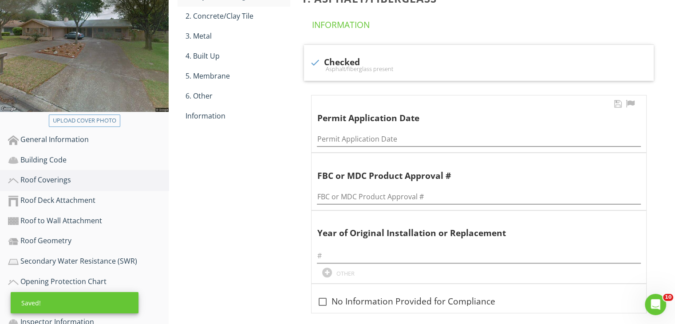
click at [345, 129] on div "Permit Application Date" at bounding box center [479, 136] width 324 height 20
click at [344, 138] on input "Permit Application Date" at bounding box center [479, 139] width 324 height 15
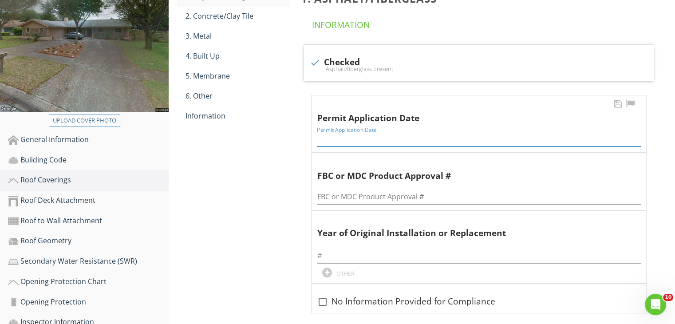
paste input "4/12/22"
type input "4/12/22"
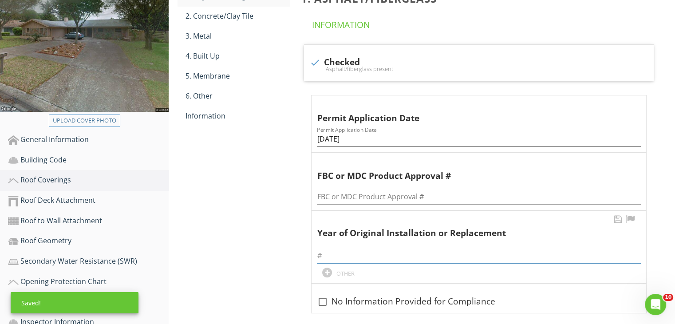
click at [347, 258] on input "text" at bounding box center [479, 255] width 324 height 15
type input "2022"
click at [218, 119] on div "Information" at bounding box center [237, 115] width 104 height 11
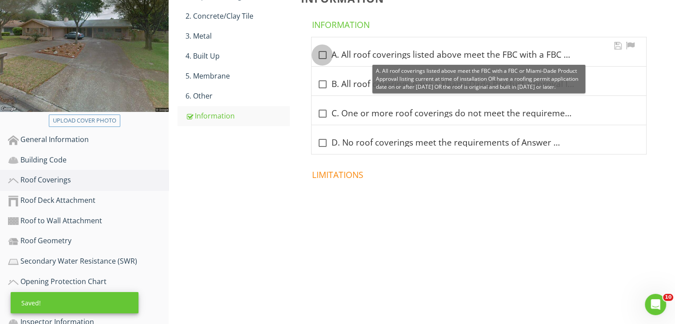
click at [326, 48] on div at bounding box center [322, 54] width 15 height 15
checkbox input "true"
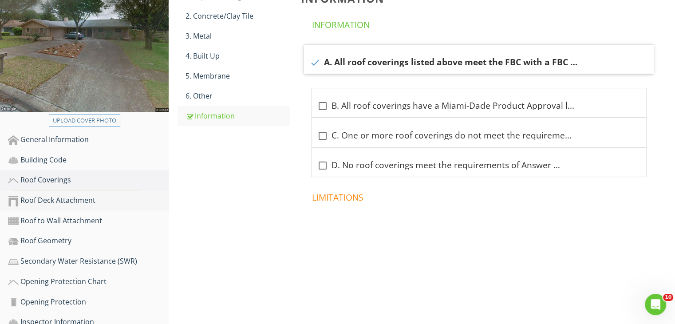
click at [77, 201] on div "Roof Deck Attachment" at bounding box center [88, 201] width 161 height 12
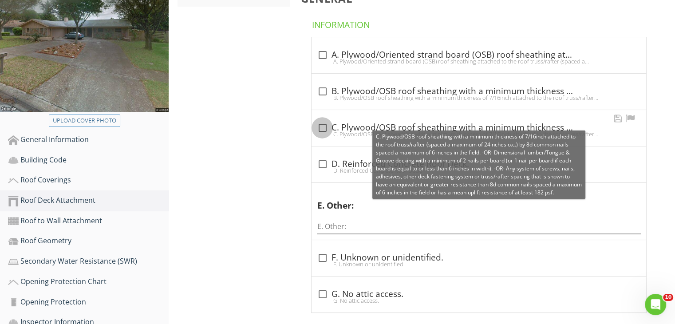
click at [320, 129] on div at bounding box center [322, 127] width 15 height 15
checkbox input "true"
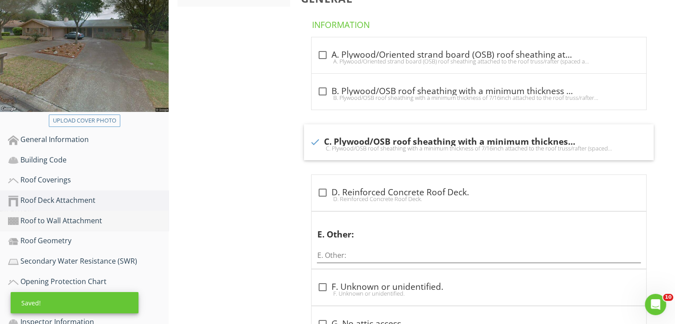
click at [62, 217] on div "Roof to Wall Attachment" at bounding box center [88, 221] width 161 height 12
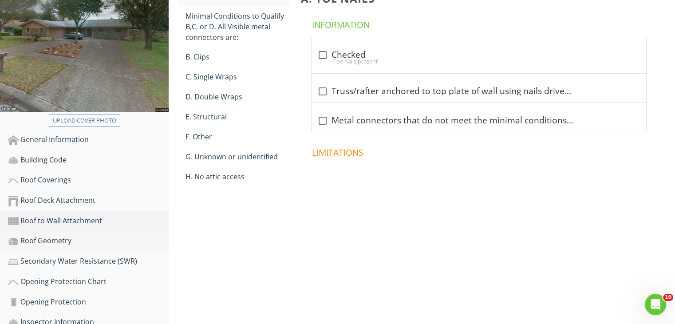
click at [54, 241] on div "Roof Geometry" at bounding box center [88, 241] width 161 height 12
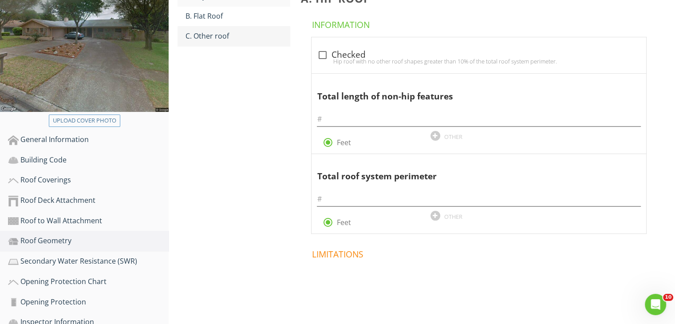
click at [214, 39] on div "C. Other roof" at bounding box center [237, 36] width 104 height 11
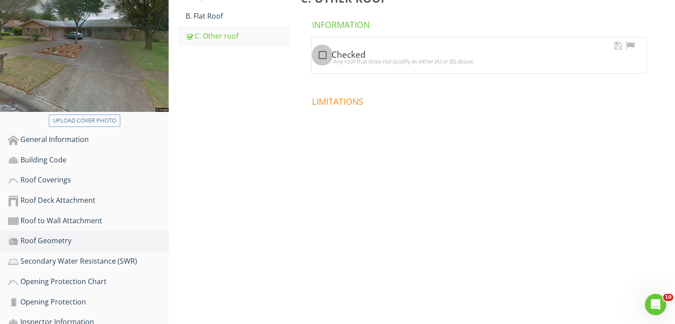
click at [322, 55] on div at bounding box center [322, 54] width 15 height 15
checkbox input "true"
click at [92, 277] on div "Opening Protection Chart" at bounding box center [88, 282] width 161 height 12
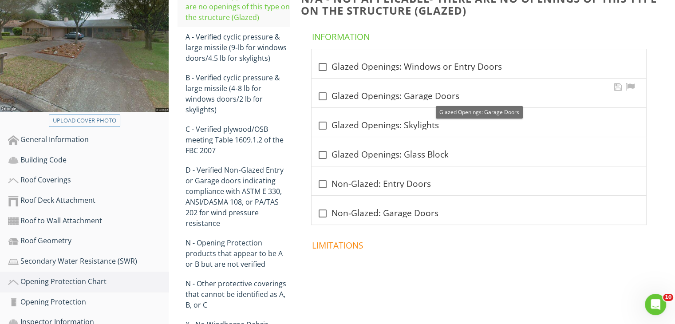
click at [330, 97] on div "check_box_outline_blank Glazed Openings: Garage Doors" at bounding box center [479, 96] width 324 height 11
checkbox input "true"
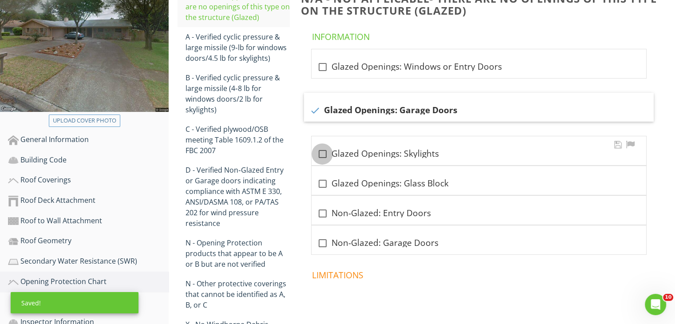
click at [327, 149] on div at bounding box center [322, 153] width 15 height 15
checkbox input "true"
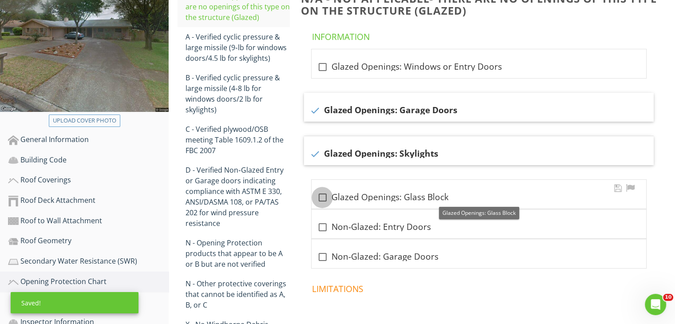
click at [326, 191] on div at bounding box center [322, 197] width 15 height 15
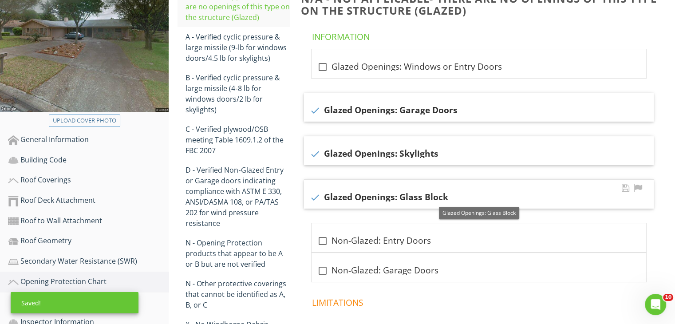
click at [326, 192] on div "check Glazed Openings: Glass Block" at bounding box center [478, 197] width 339 height 11
checkbox input "false"
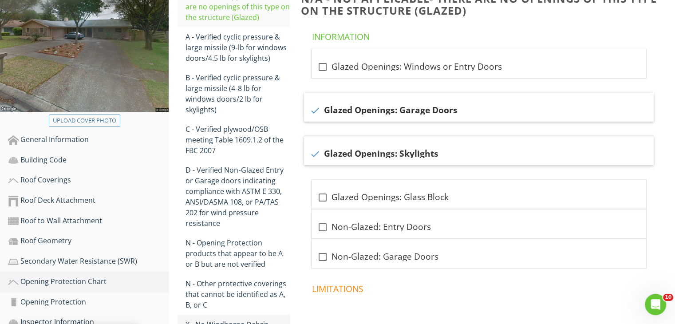
click at [233, 319] on div "X - No Windborne Debris Protection" at bounding box center [237, 329] width 104 height 21
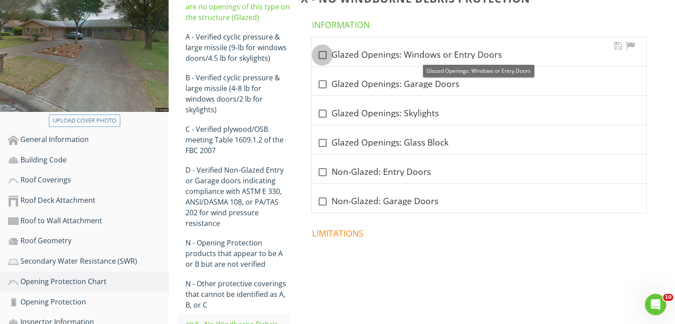
click at [322, 55] on div at bounding box center [322, 54] width 15 height 15
checkbox input "true"
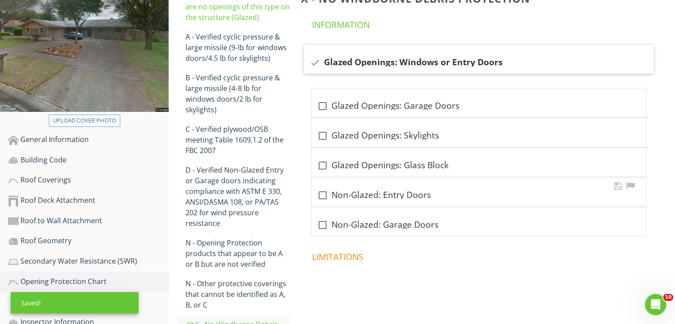
click at [324, 190] on div at bounding box center [322, 195] width 15 height 15
checkbox input "true"
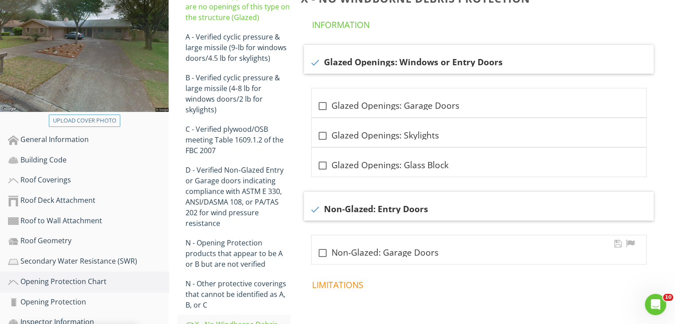
click at [326, 249] on div at bounding box center [322, 252] width 15 height 15
checkbox input "true"
click at [75, 297] on div "Opening Protection" at bounding box center [88, 302] width 161 height 12
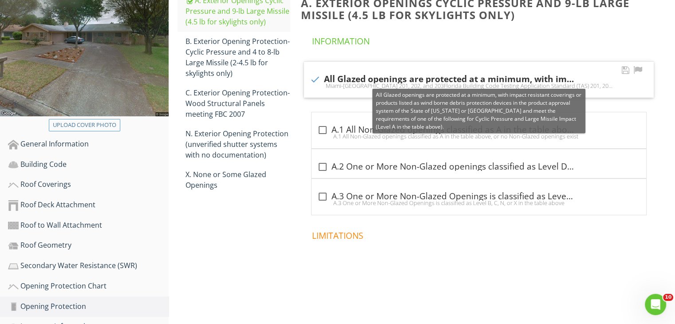
scroll to position [156, 0]
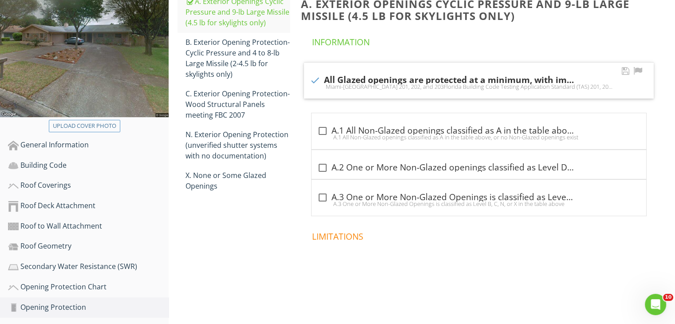
click at [314, 82] on div at bounding box center [314, 80] width 15 height 15
checkbox input "false"
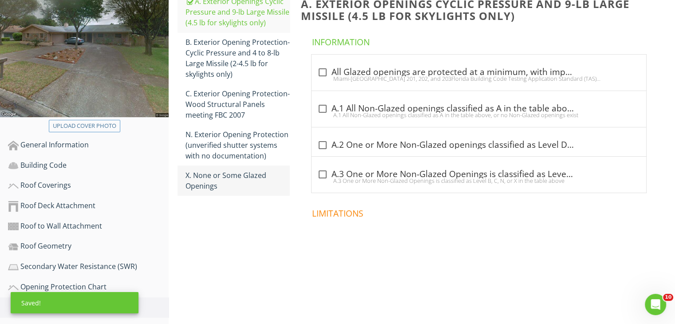
click at [233, 177] on div "X. None or Some Glazed Openings" at bounding box center [237, 180] width 104 height 21
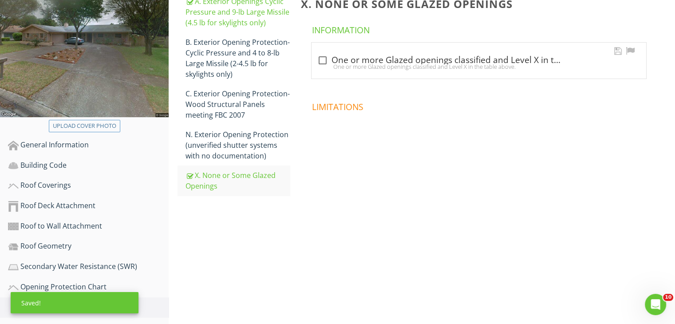
click at [321, 63] on div "One or more Glazed openings classified and Level X in the table above." at bounding box center [479, 66] width 324 height 7
checkbox input "true"
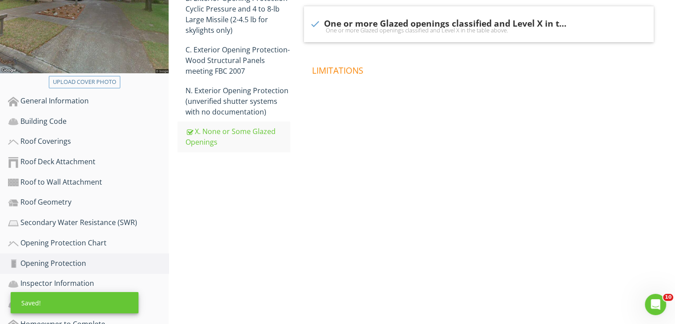
scroll to position [237, 0]
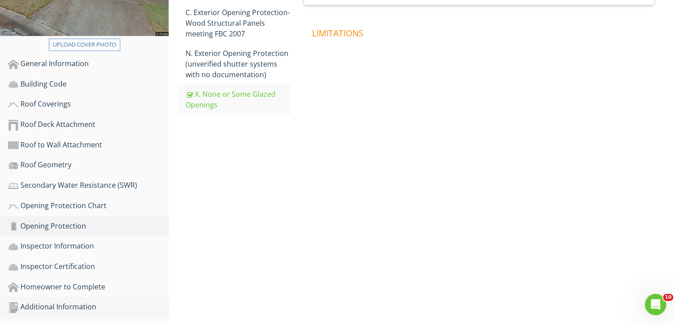
click at [62, 304] on div "Additional Information" at bounding box center [88, 307] width 161 height 12
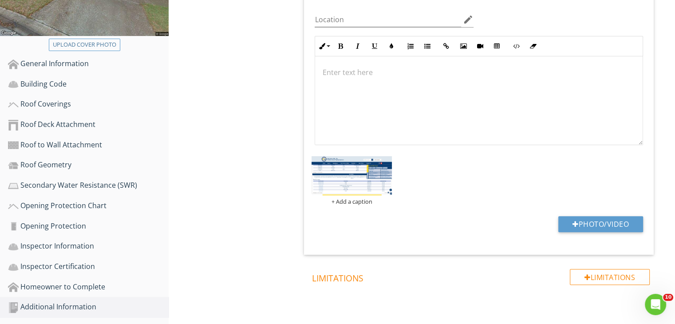
click at [276, 135] on div "Additional Information Photos Information Photos Info Information 1 check Photo…" at bounding box center [422, 112] width 506 height 490
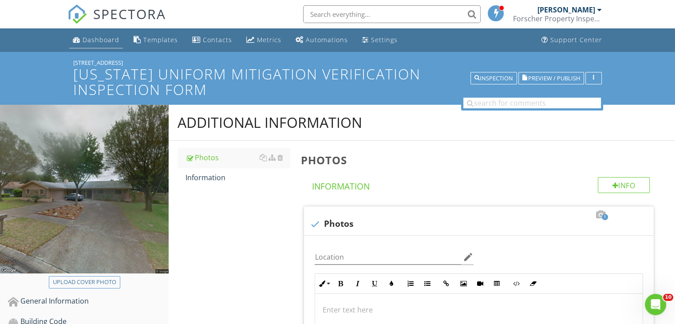
click at [94, 43] on div "Dashboard" at bounding box center [101, 39] width 37 height 8
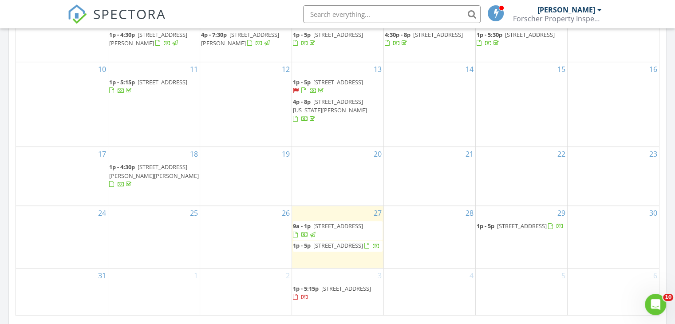
scroll to position [586, 0]
